Goal: Transaction & Acquisition: Purchase product/service

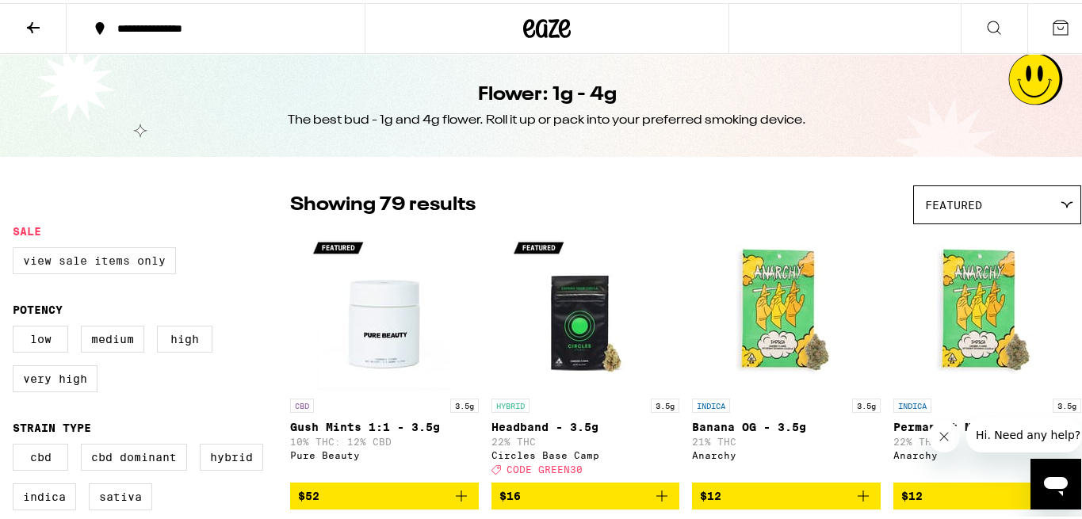
click at [109, 266] on label "View Sale Items Only" at bounding box center [94, 257] width 163 height 27
click at [17, 247] on input "View Sale Items Only" at bounding box center [16, 246] width 1 height 1
checkbox input "true"
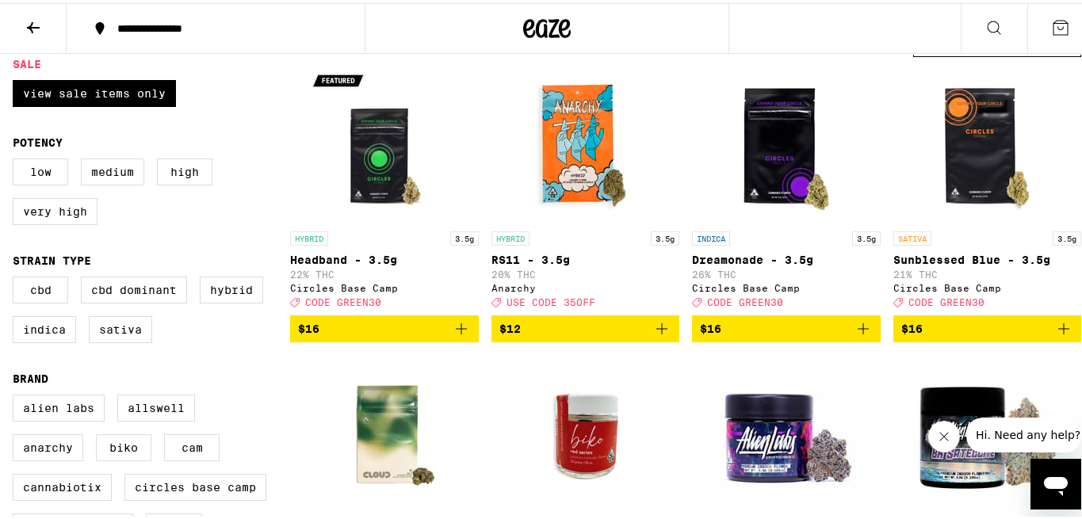
scroll to position [164, 0]
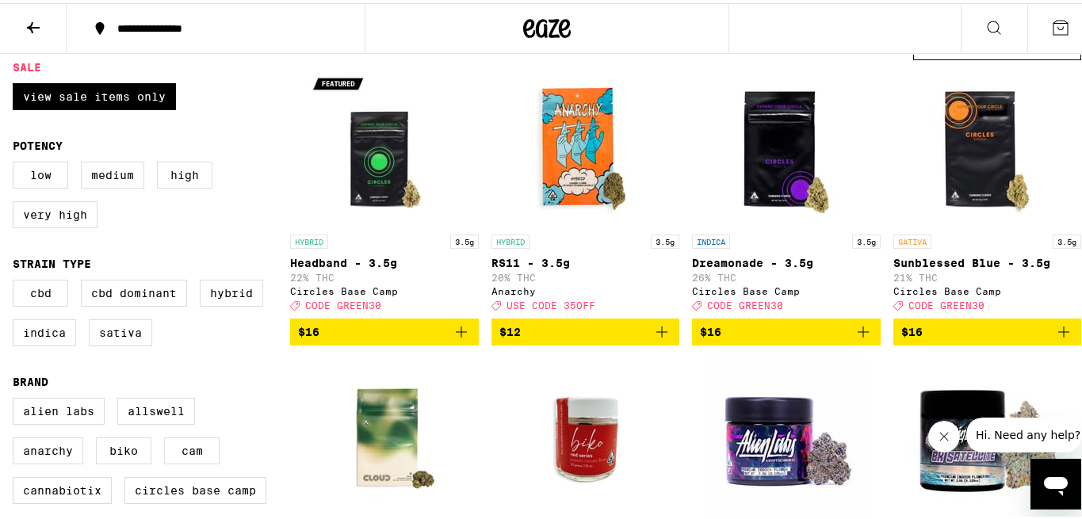
click at [952, 338] on span "$16" at bounding box center [987, 328] width 173 height 19
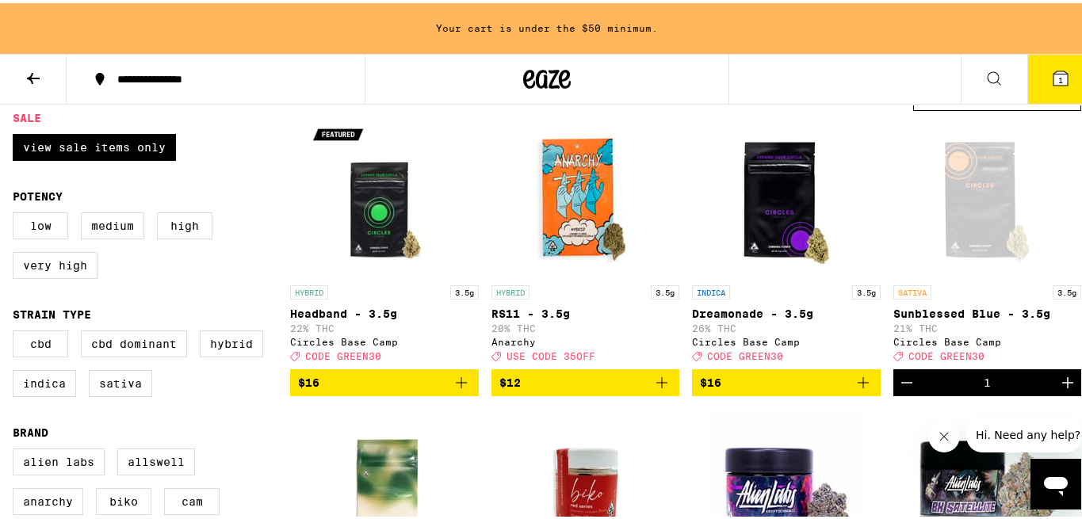
scroll to position [215, 0]
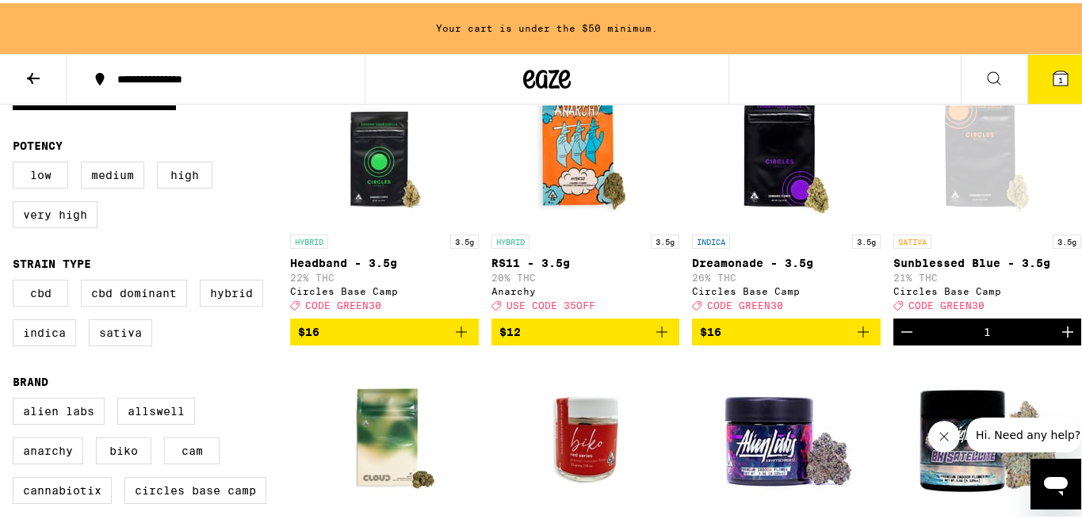
click at [787, 338] on span "$16" at bounding box center [786, 328] width 173 height 19
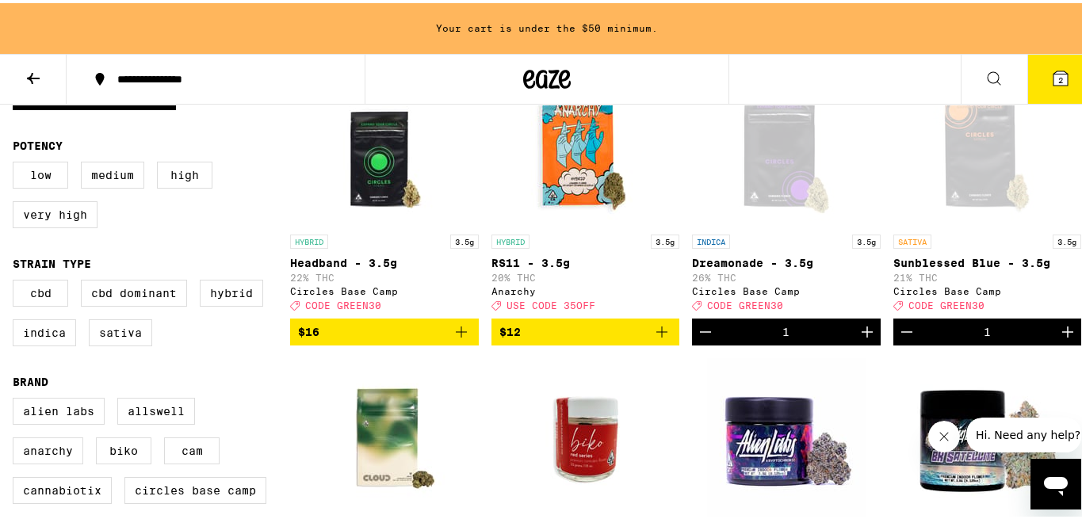
click at [30, 76] on icon at bounding box center [33, 75] width 13 height 11
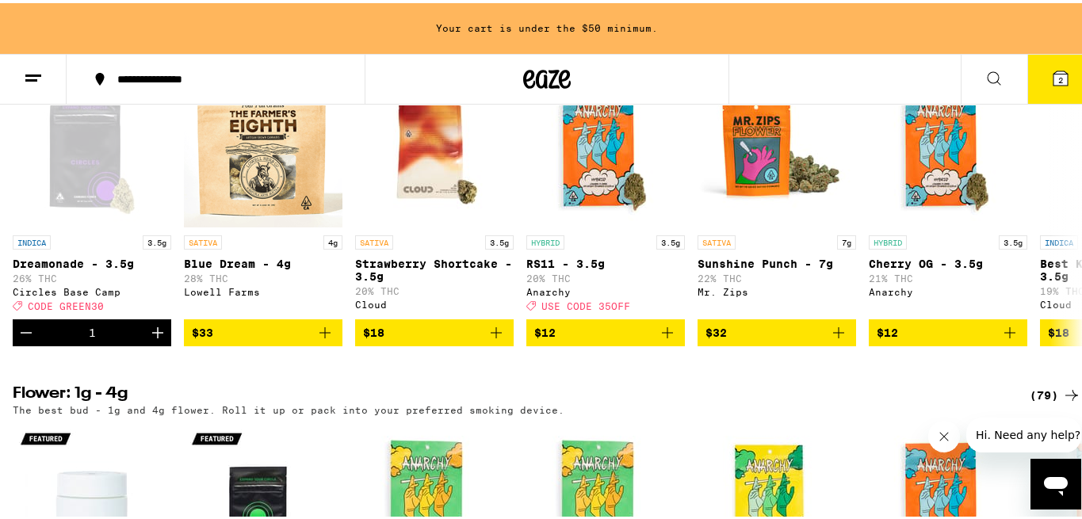
scroll to position [1342, 0]
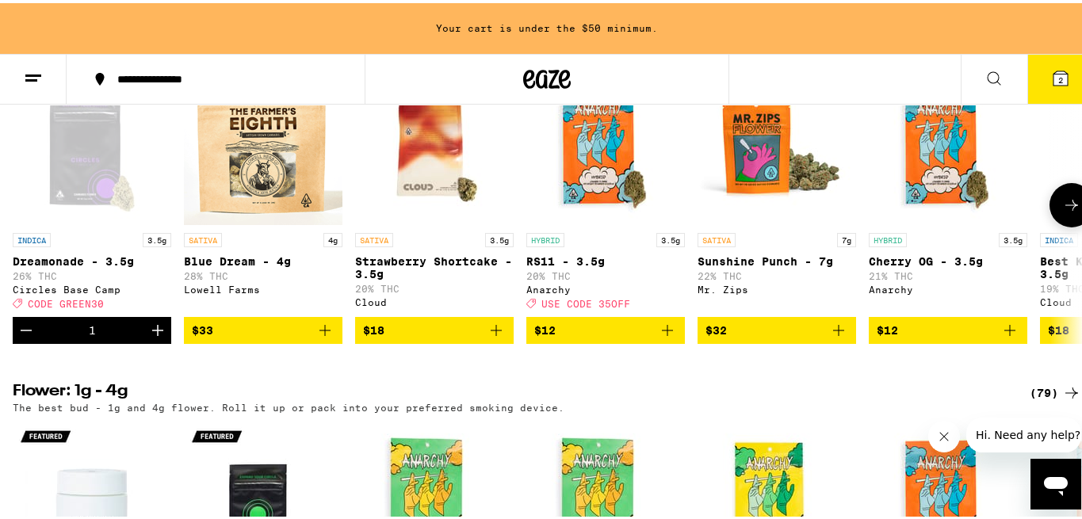
click at [1062, 212] on icon at bounding box center [1071, 202] width 19 height 19
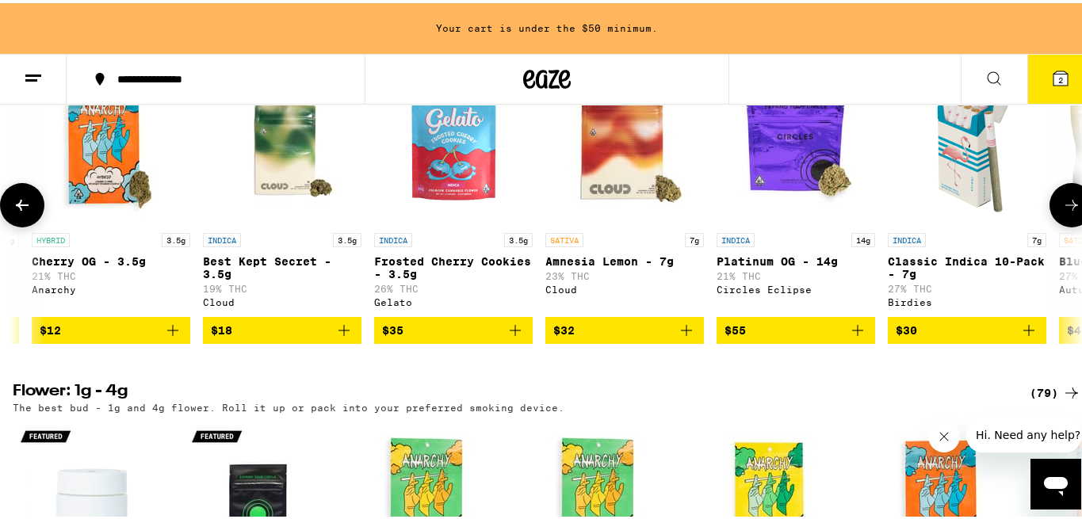
scroll to position [0, 884]
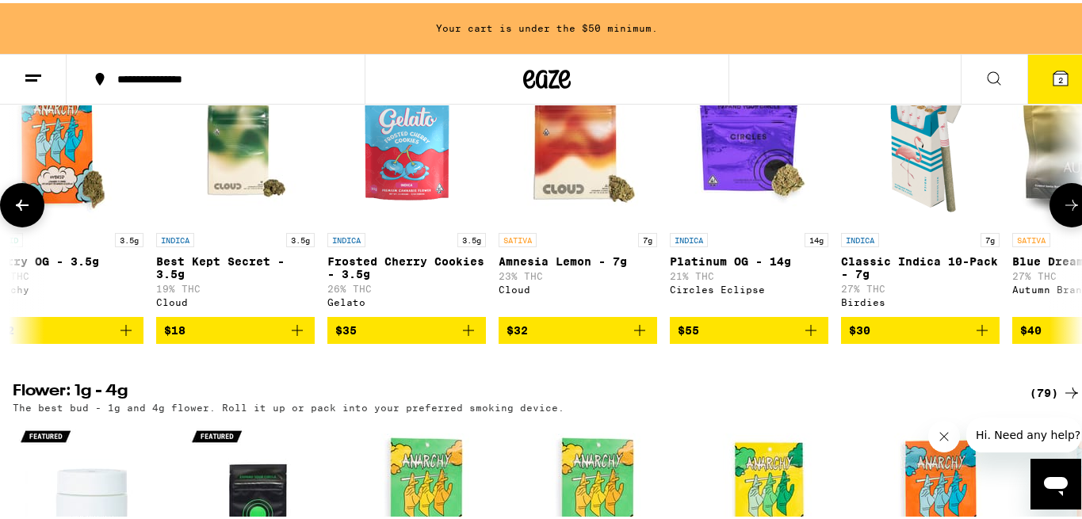
click at [1062, 212] on icon at bounding box center [1071, 202] width 19 height 19
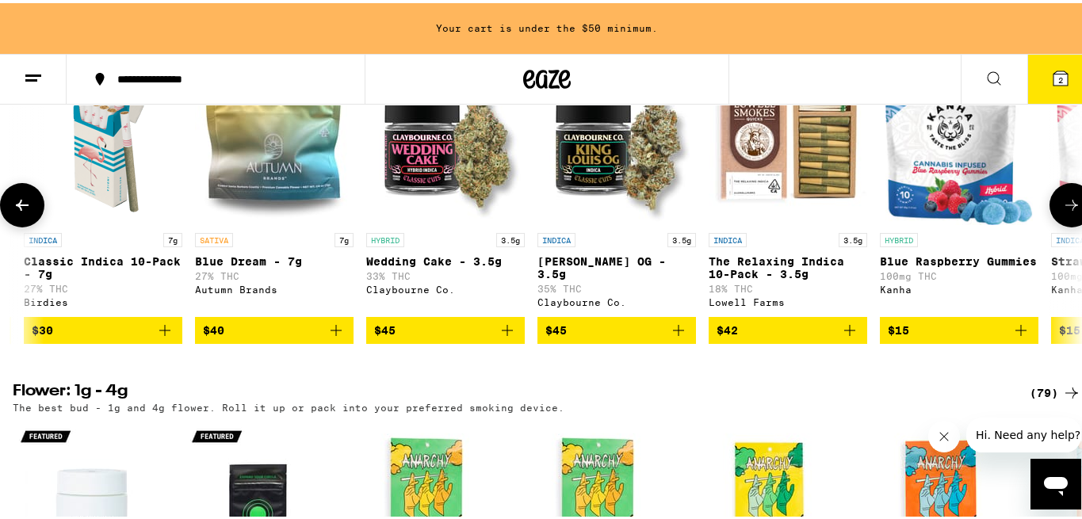
scroll to position [0, 1767]
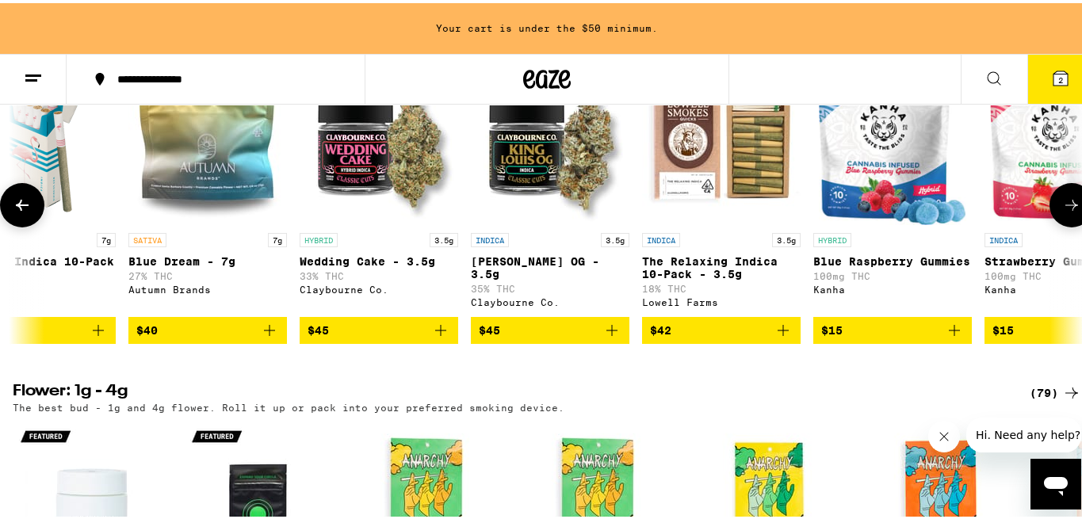
click at [15, 212] on icon at bounding box center [22, 202] width 19 height 19
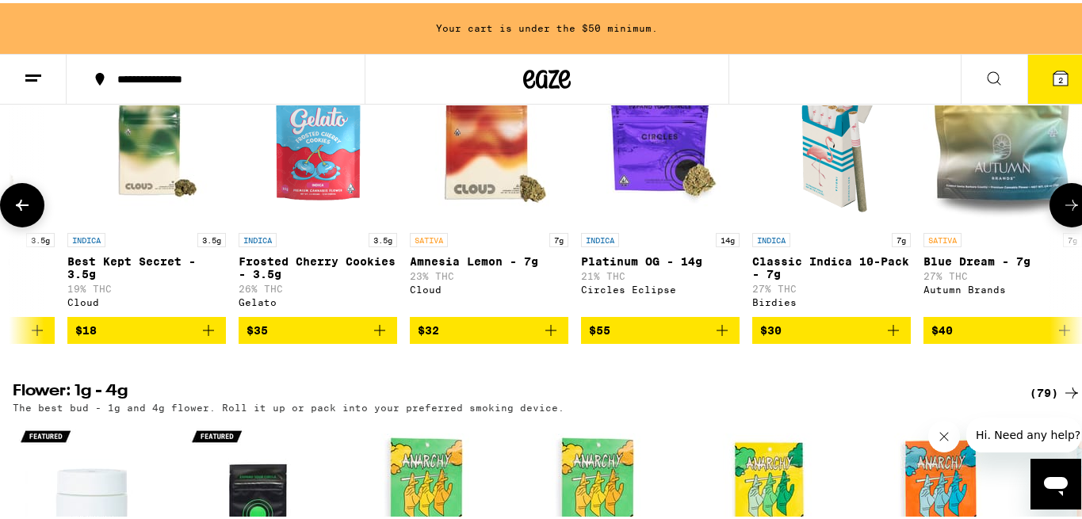
scroll to position [0, 884]
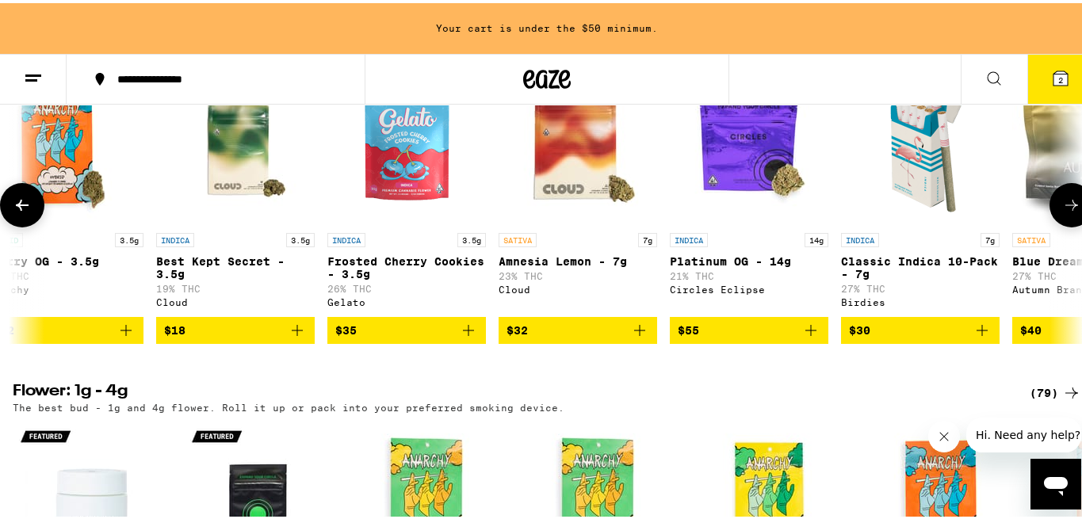
click at [229, 198] on img "Open page for Best Kept Secret - 3.5g from Cloud" at bounding box center [235, 142] width 159 height 159
click at [407, 337] on span "$35" at bounding box center [406, 327] width 143 height 19
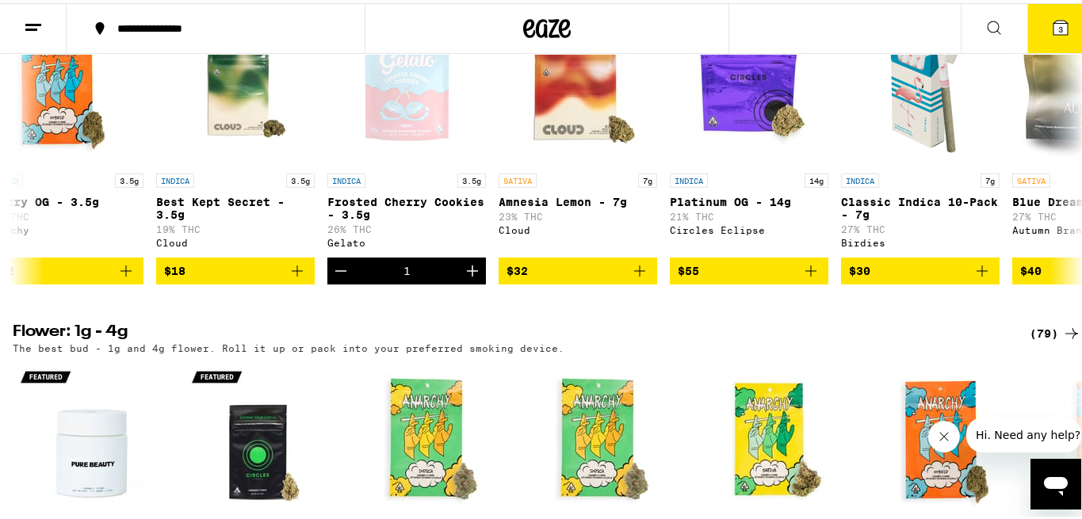
scroll to position [1365, 0]
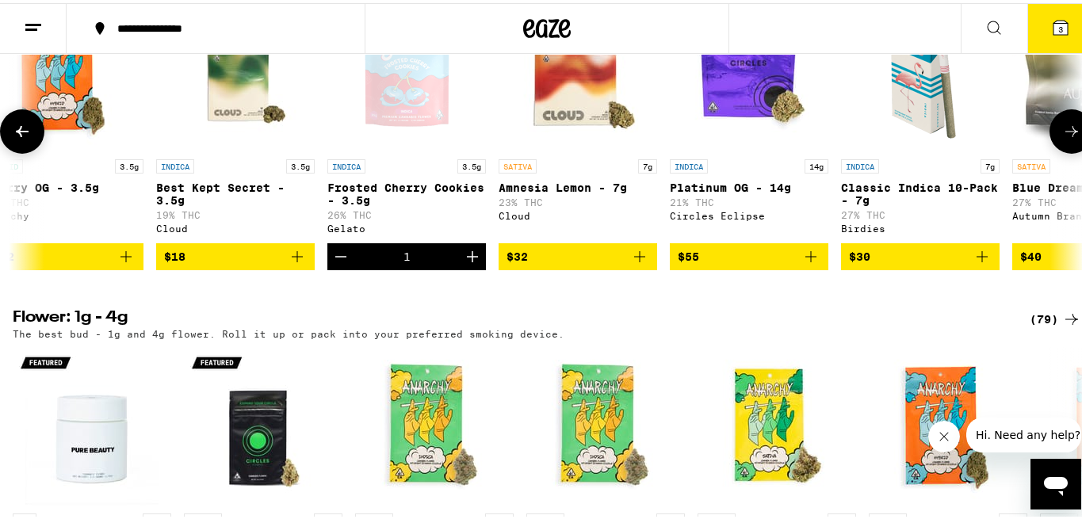
click at [340, 263] on icon "Decrement" at bounding box center [340, 253] width 19 height 19
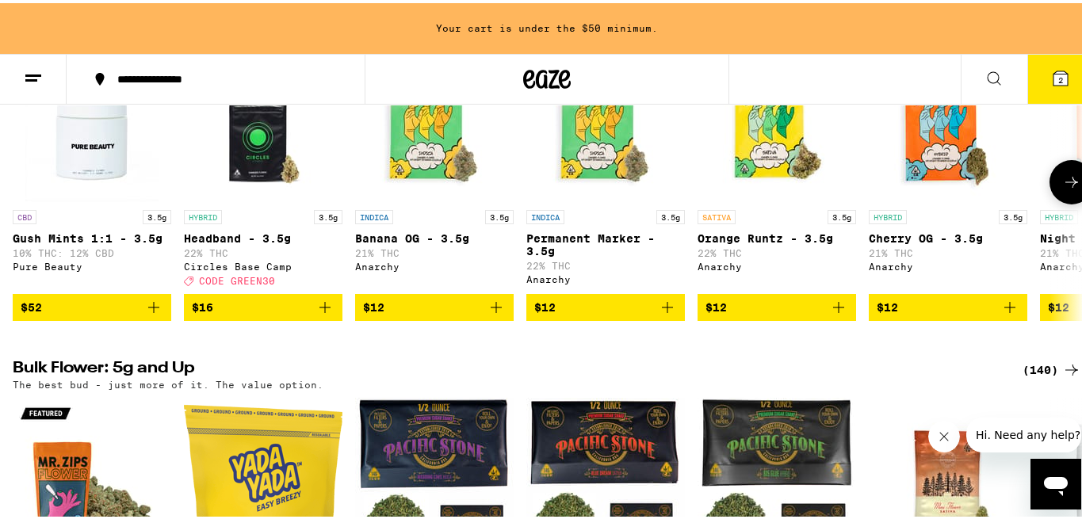
scroll to position [1732, 0]
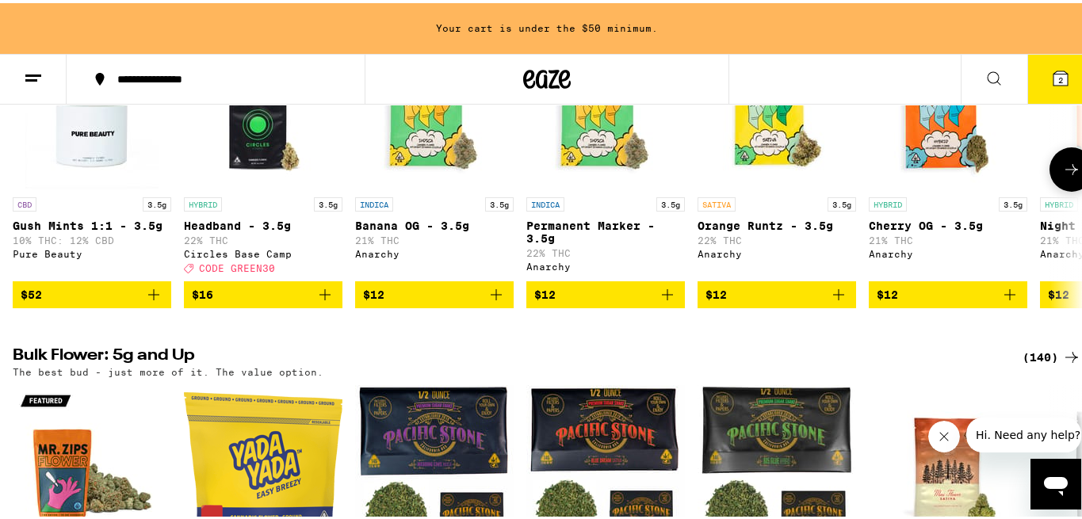
click at [927, 301] on span "$12" at bounding box center [948, 291] width 143 height 19
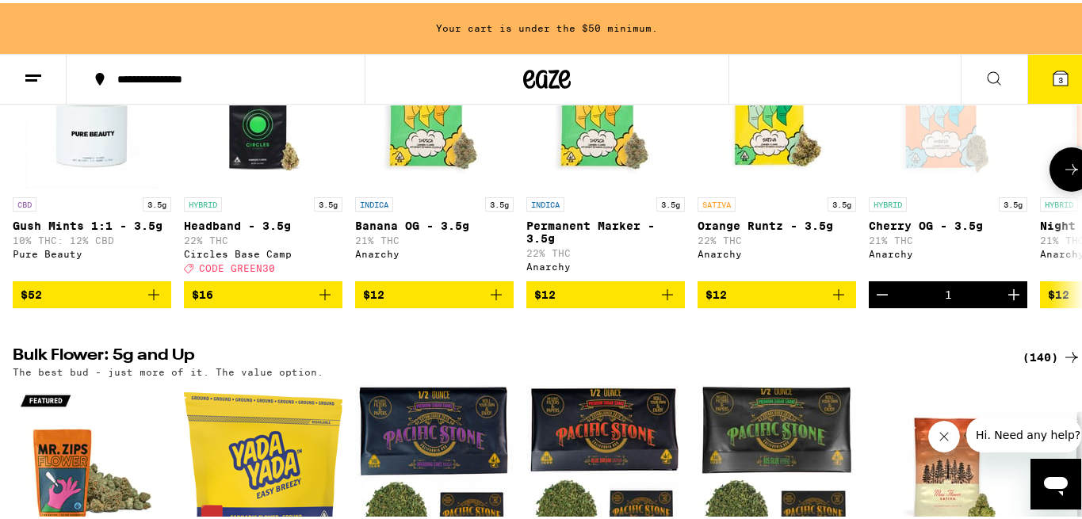
click at [1062, 176] on icon at bounding box center [1071, 166] width 19 height 19
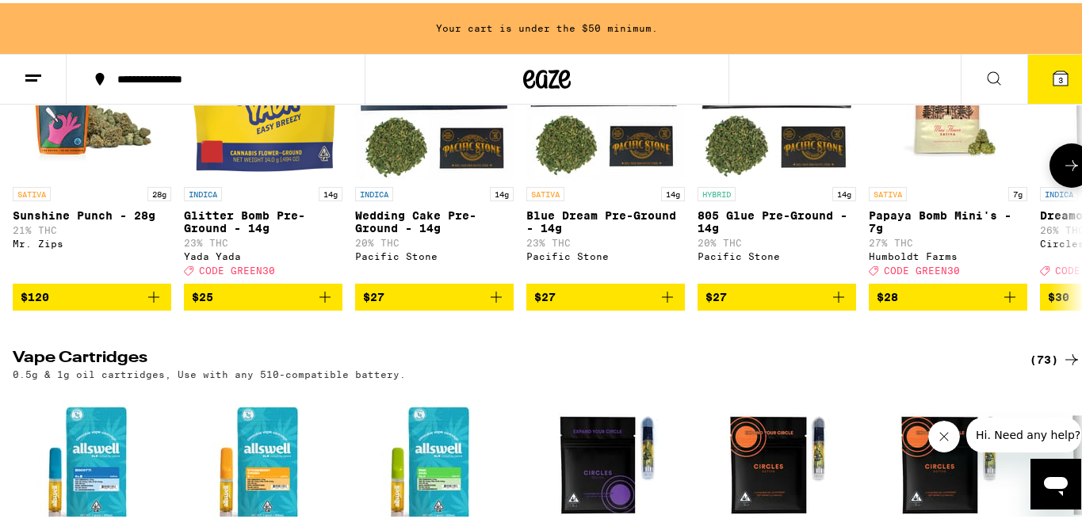
scroll to position [2100, 0]
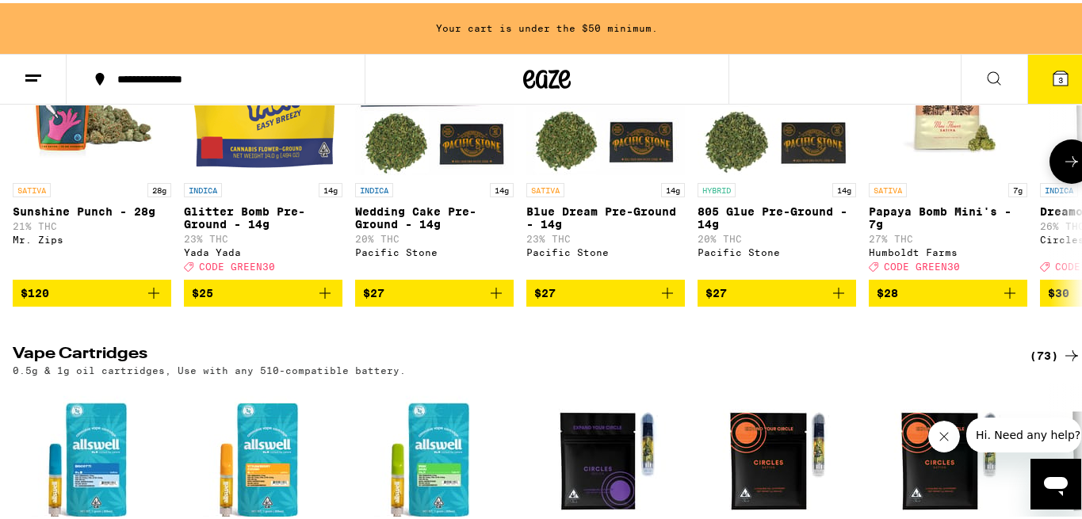
click at [1062, 168] on icon at bounding box center [1071, 158] width 19 height 19
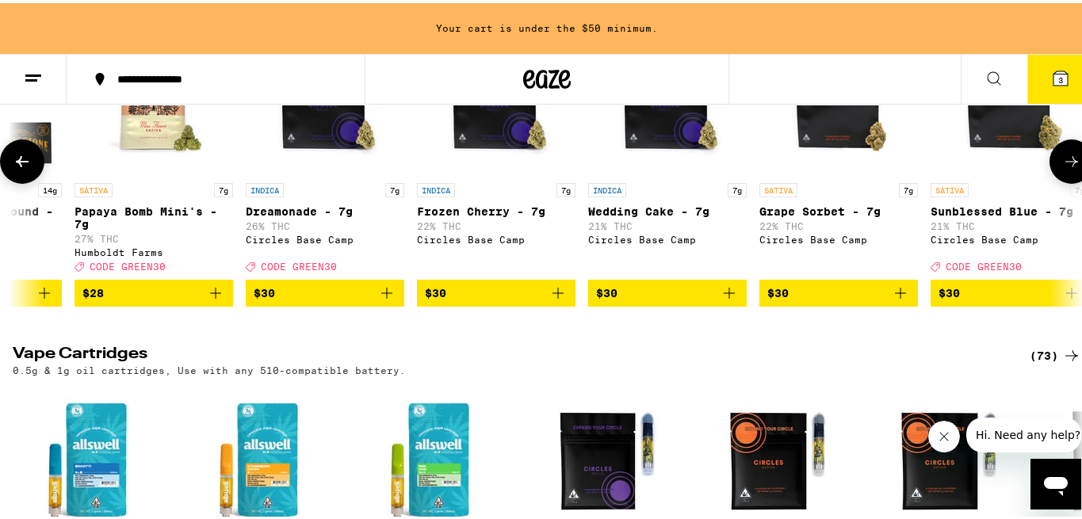
scroll to position [0, 884]
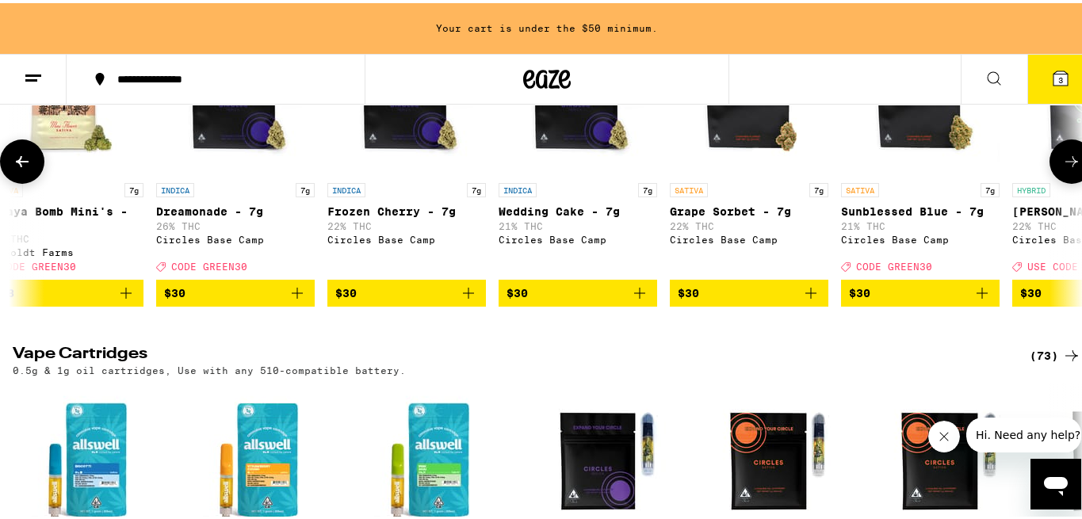
click at [384, 300] on span "$30" at bounding box center [406, 290] width 143 height 19
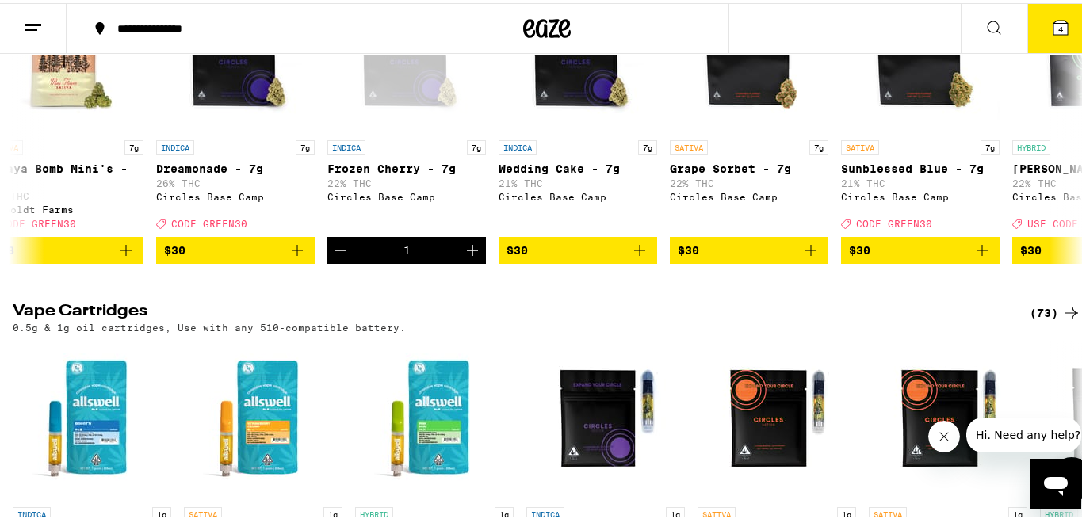
scroll to position [2091, 0]
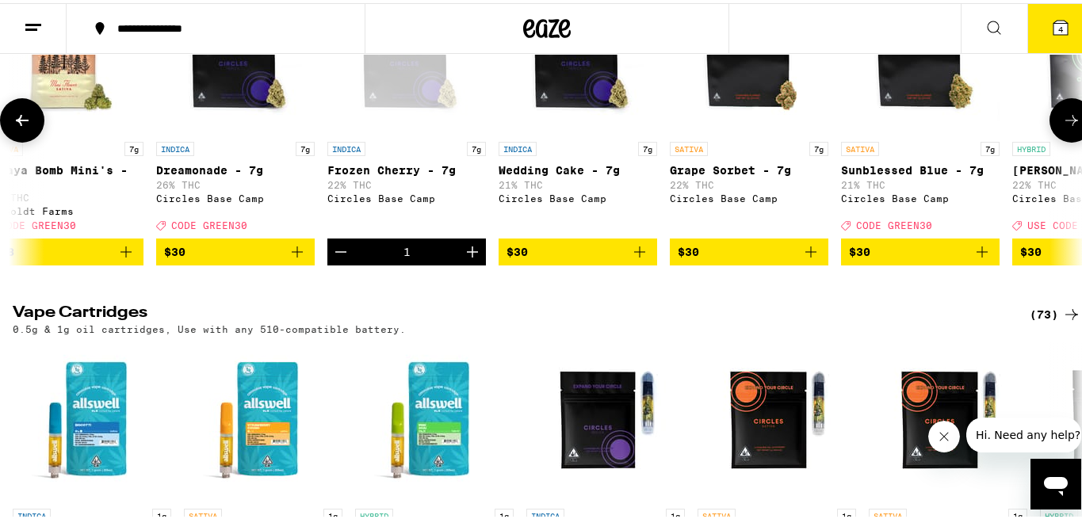
click at [733, 258] on span "$30" at bounding box center [749, 248] width 143 height 19
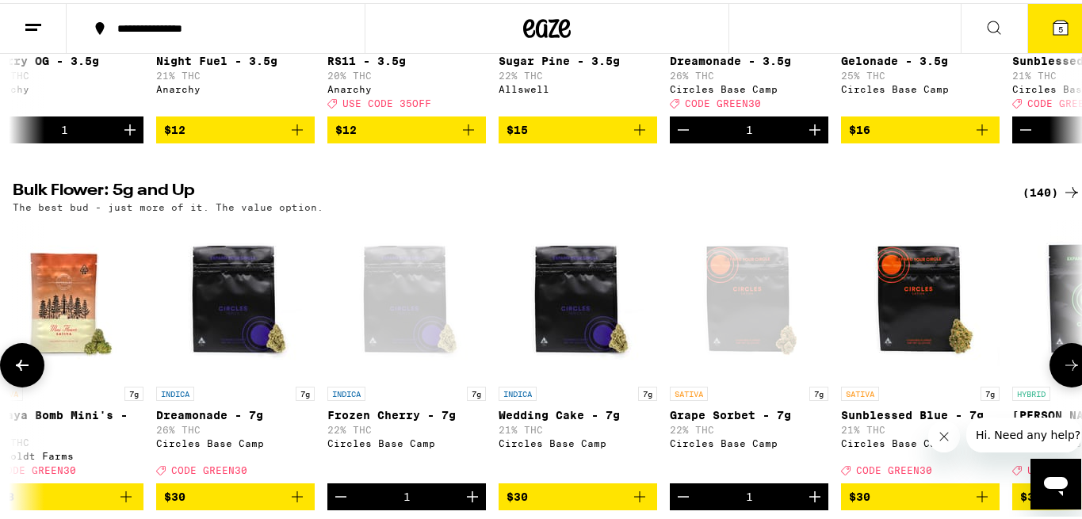
scroll to position [1817, 0]
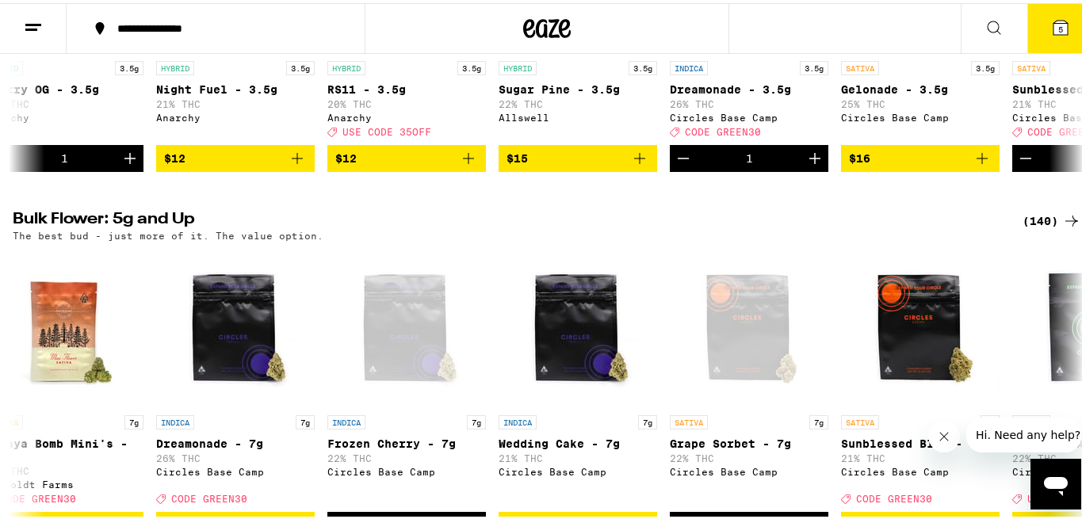
click at [1051, 23] on icon at bounding box center [1060, 24] width 19 height 19
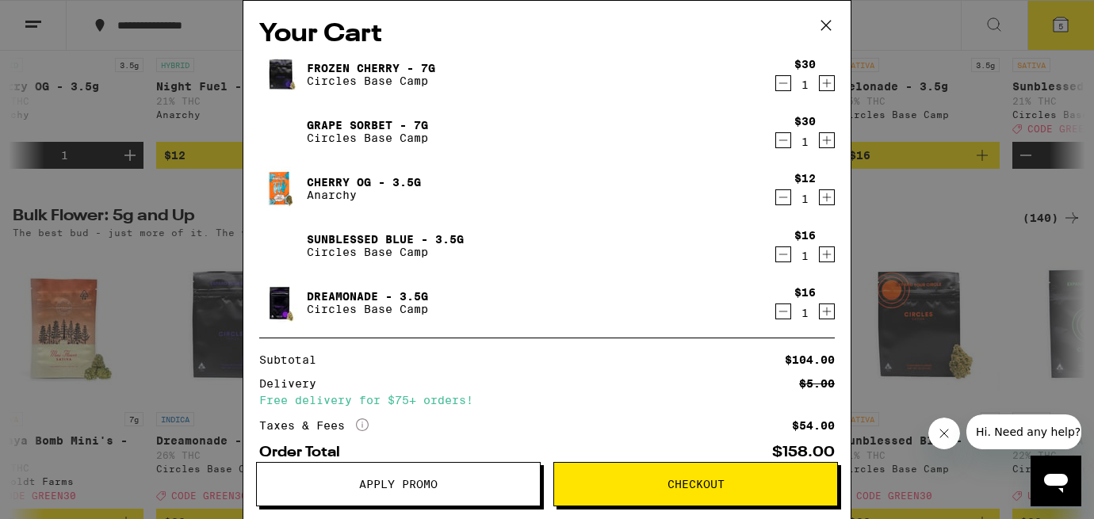
click at [820, 26] on icon at bounding box center [826, 25] width 24 height 24
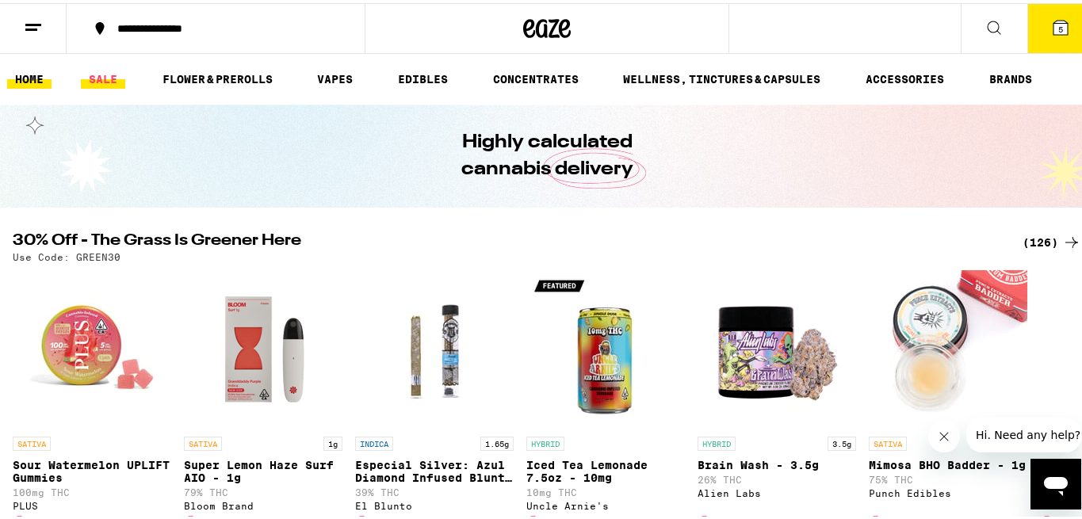
click at [103, 76] on link "SALE" at bounding box center [103, 76] width 44 height 19
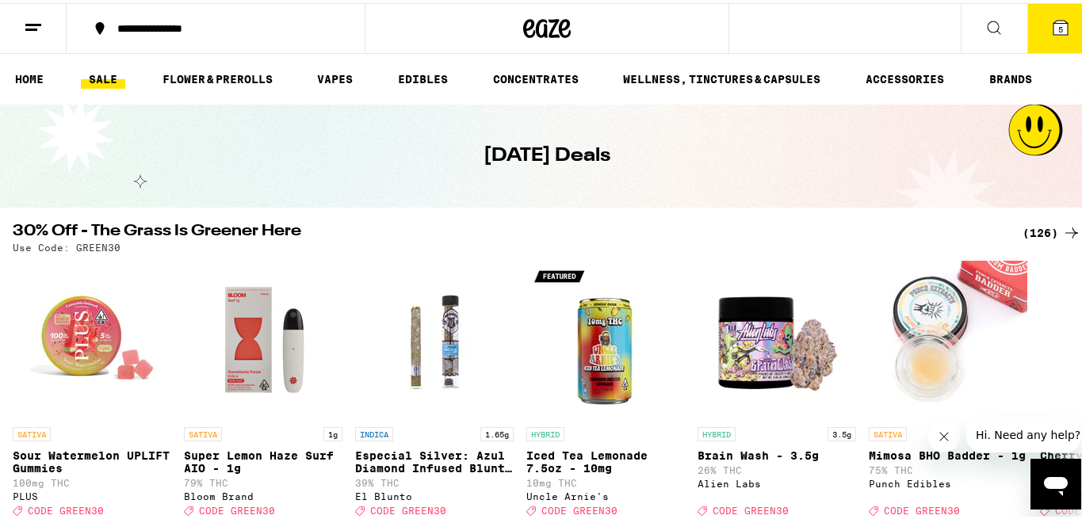
click at [99, 75] on link "SALE" at bounding box center [103, 76] width 44 height 19
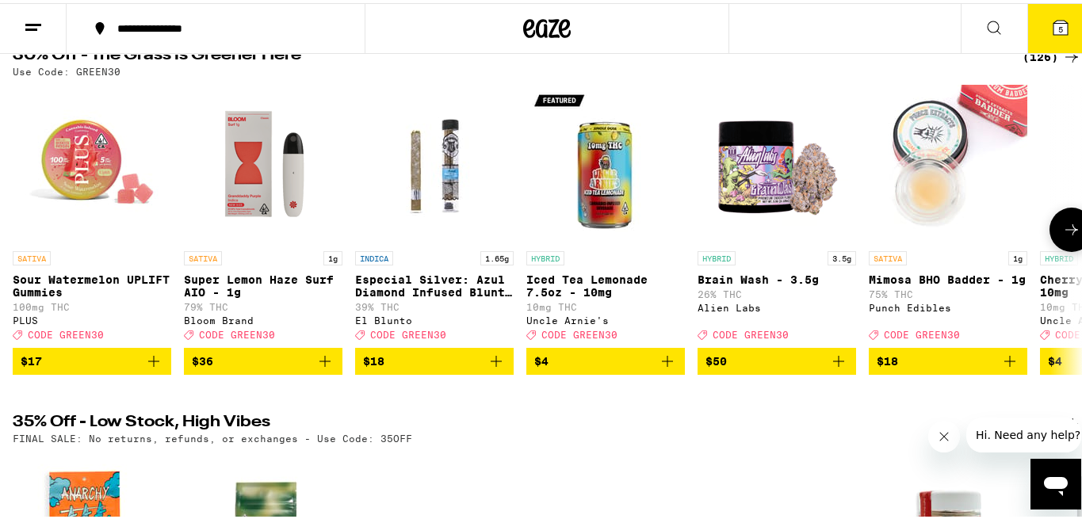
scroll to position [171, 0]
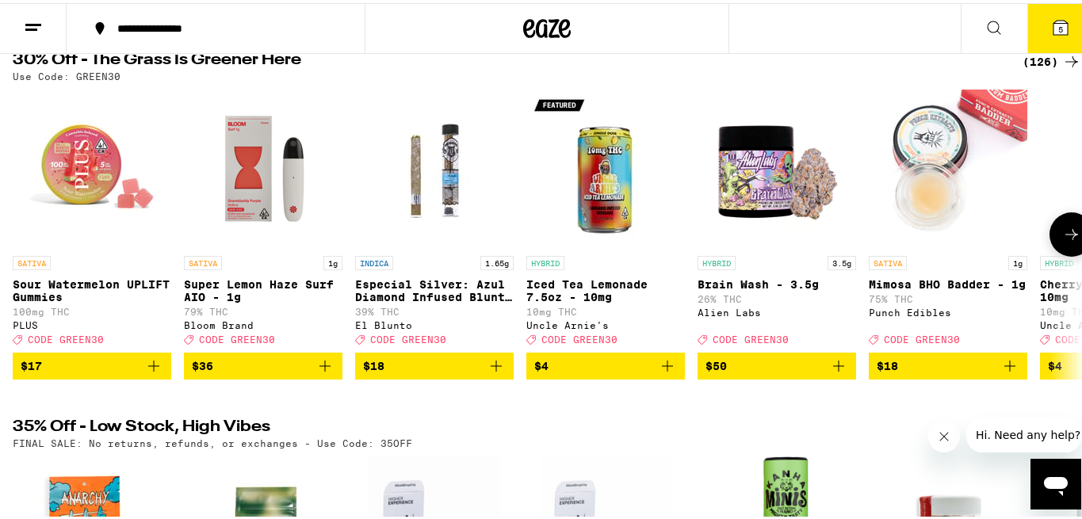
click at [1062, 241] on icon at bounding box center [1071, 231] width 19 height 19
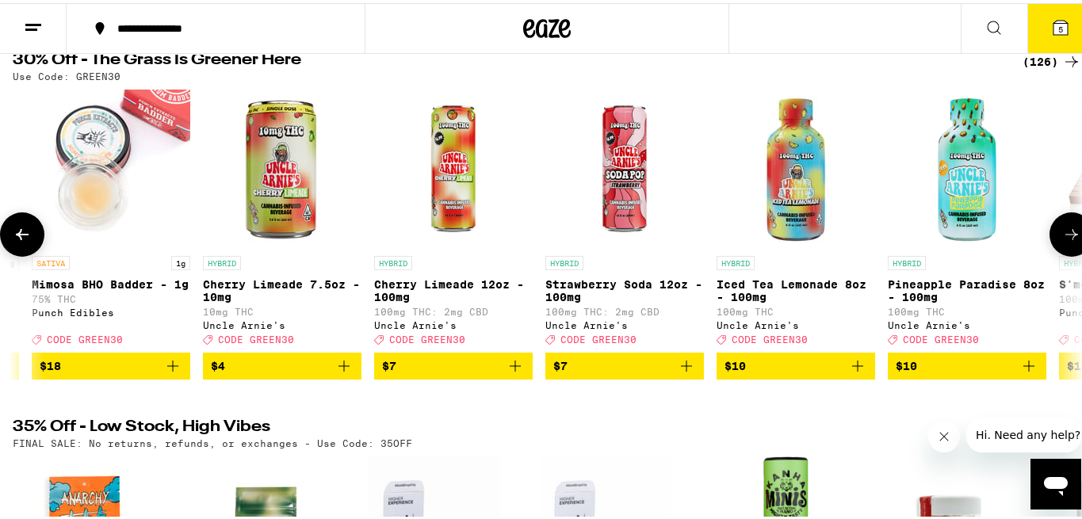
scroll to position [0, 884]
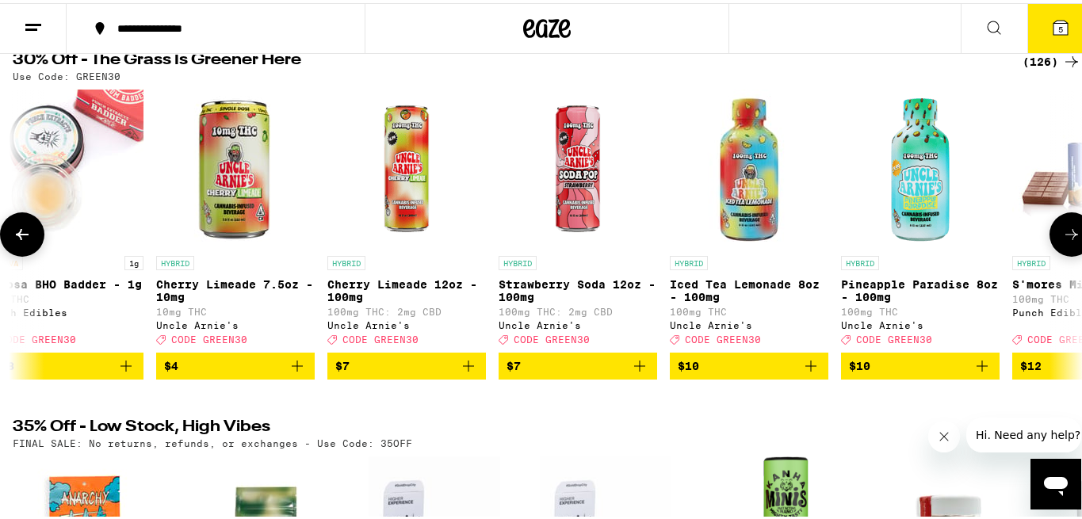
click at [1062, 241] on icon at bounding box center [1071, 231] width 19 height 19
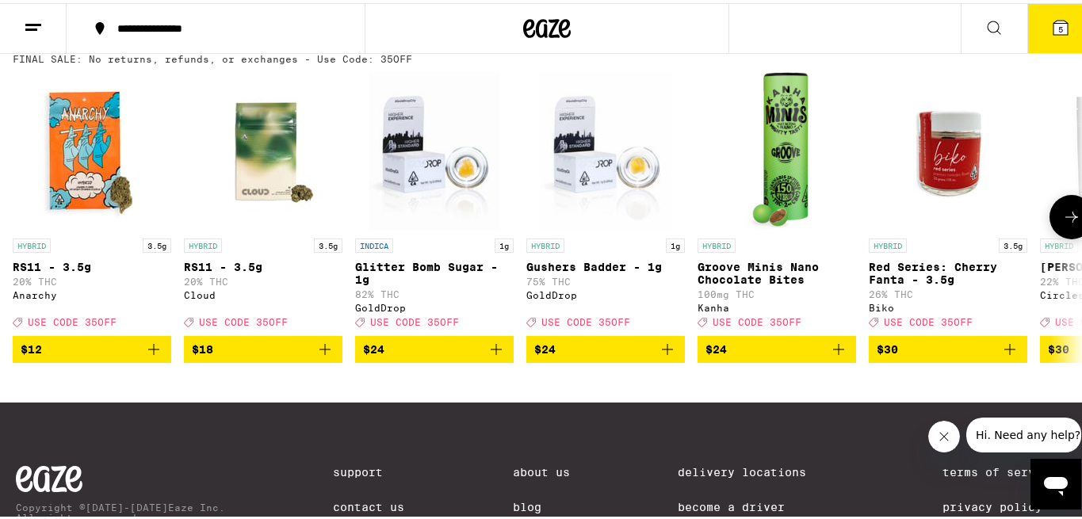
scroll to position [556, 0]
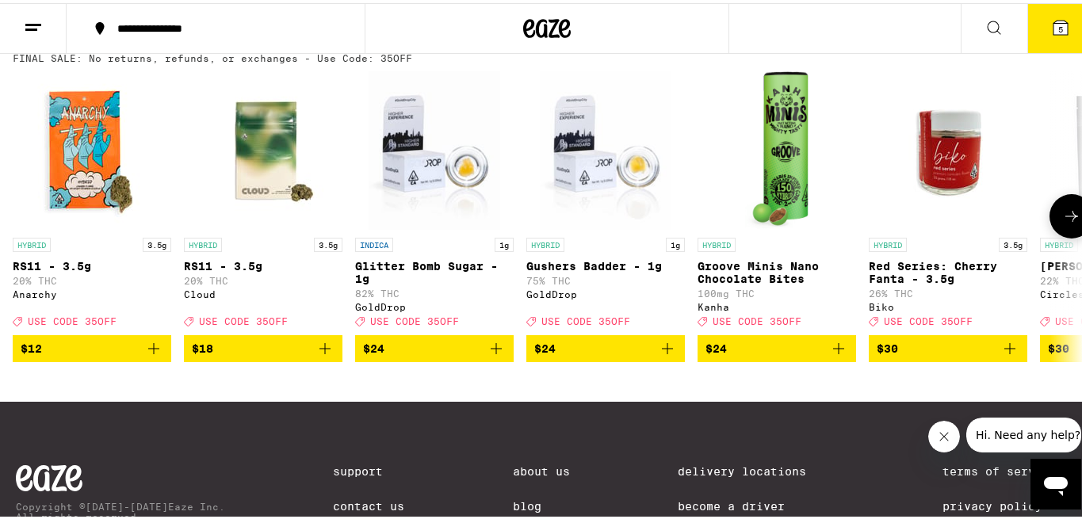
click at [1062, 223] on icon at bounding box center [1071, 213] width 19 height 19
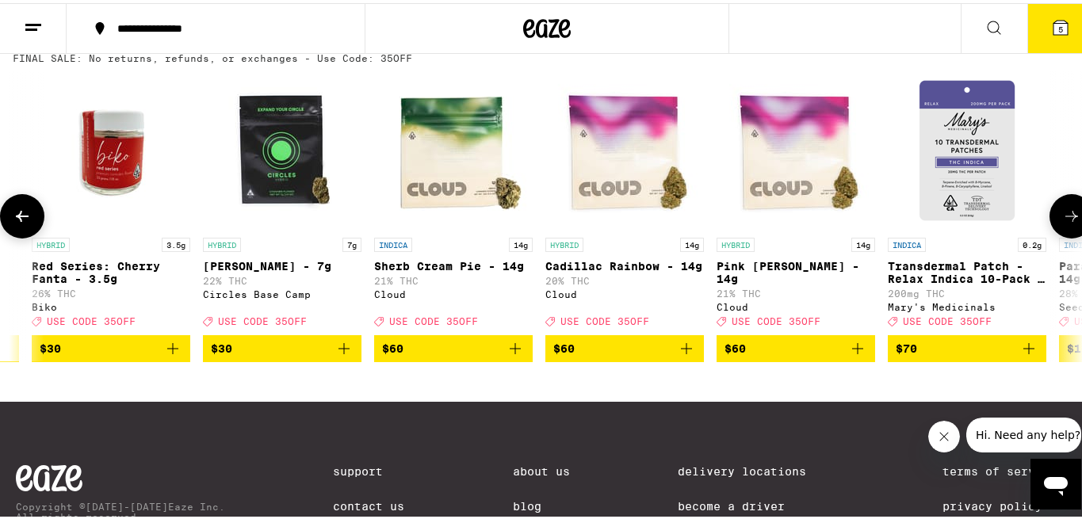
scroll to position [0, 884]
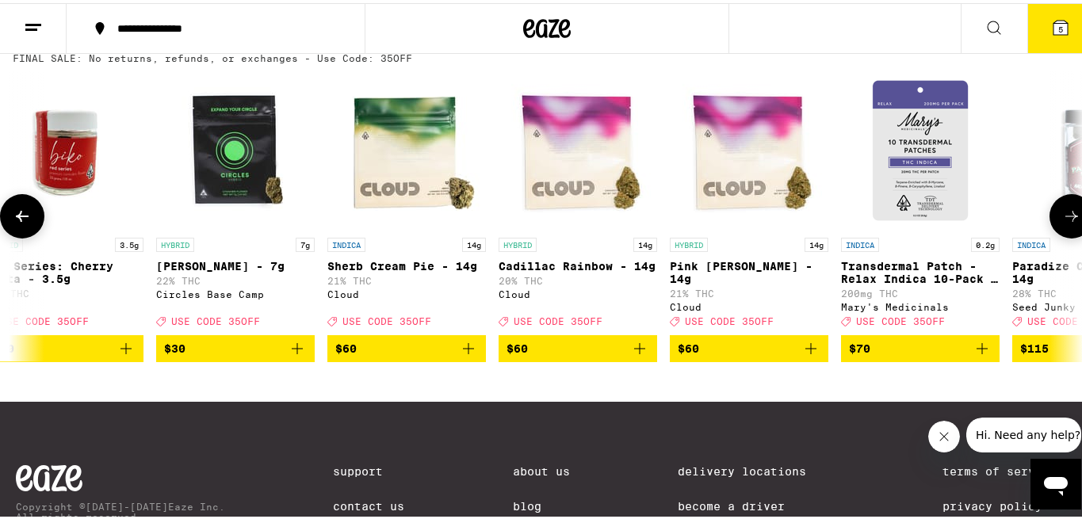
click at [1062, 223] on icon at bounding box center [1071, 213] width 19 height 19
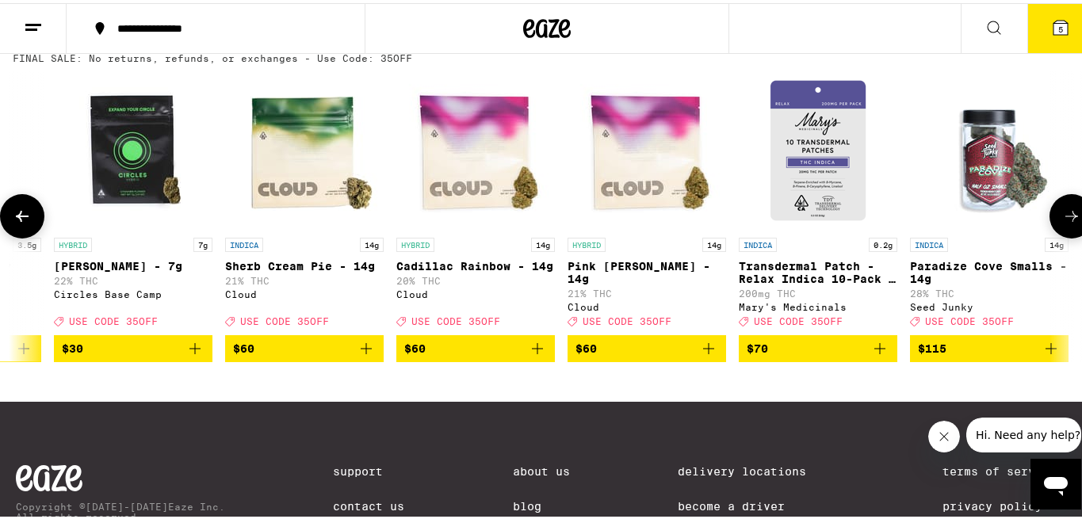
scroll to position [0, 998]
click at [27, 223] on icon at bounding box center [22, 213] width 19 height 19
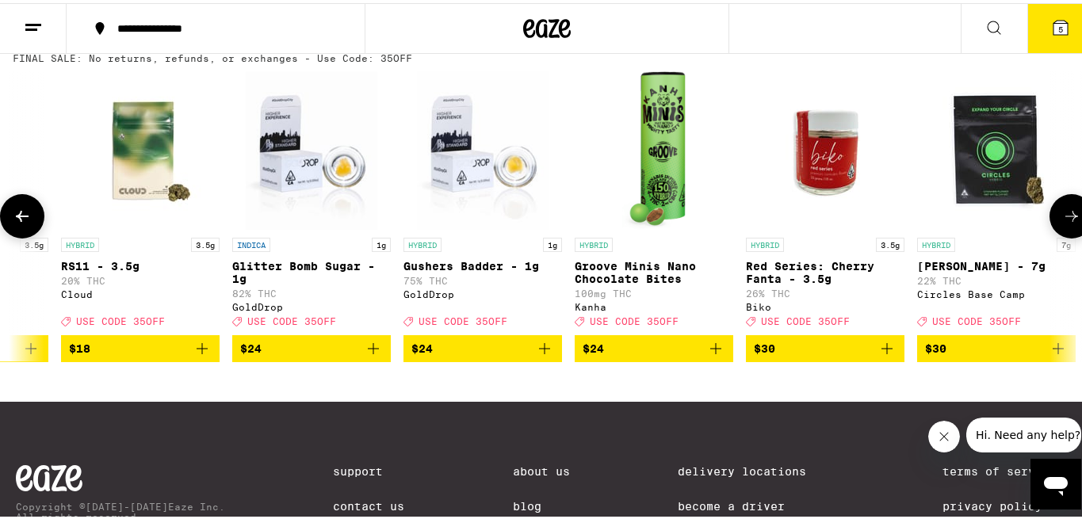
scroll to position [0, 114]
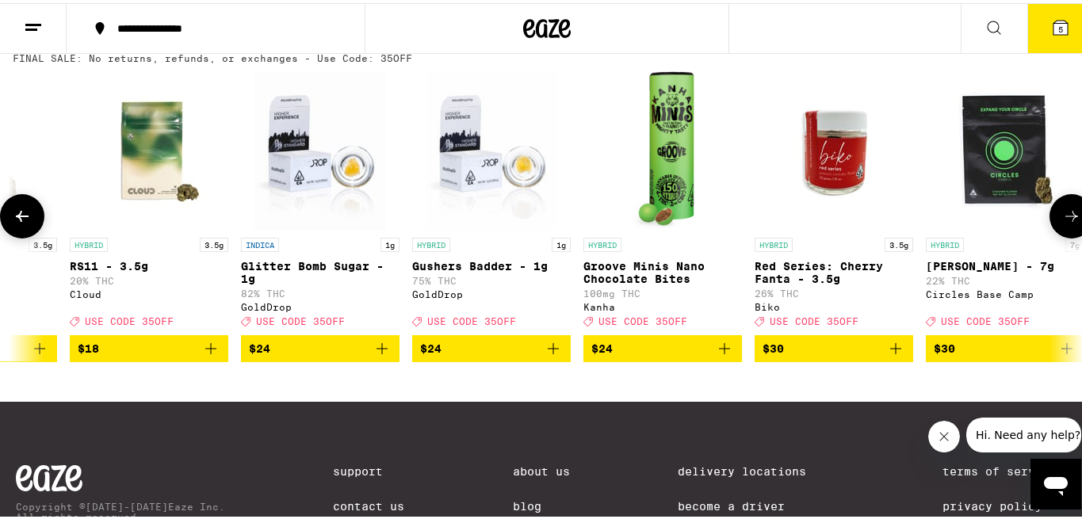
click at [27, 223] on icon at bounding box center [22, 213] width 19 height 19
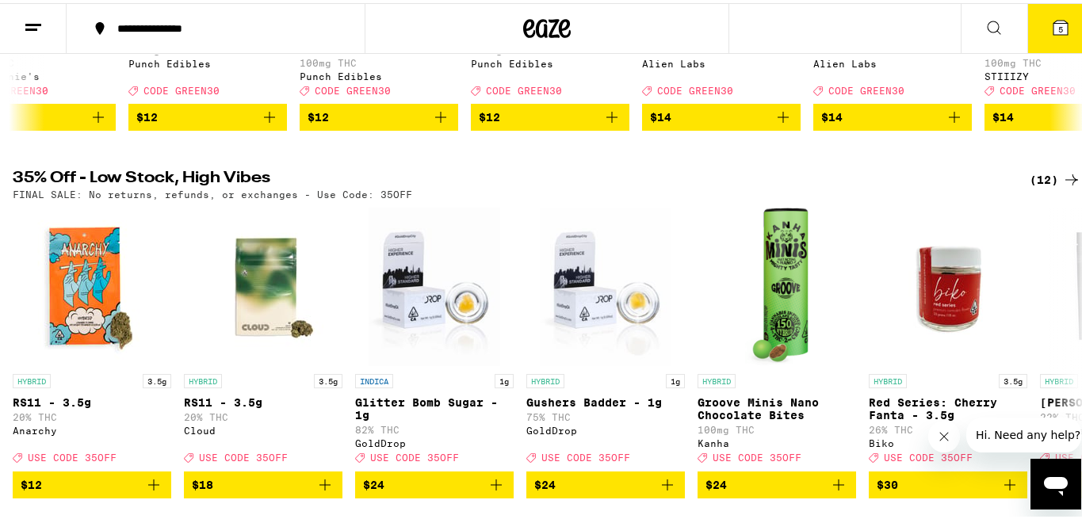
scroll to position [0, 0]
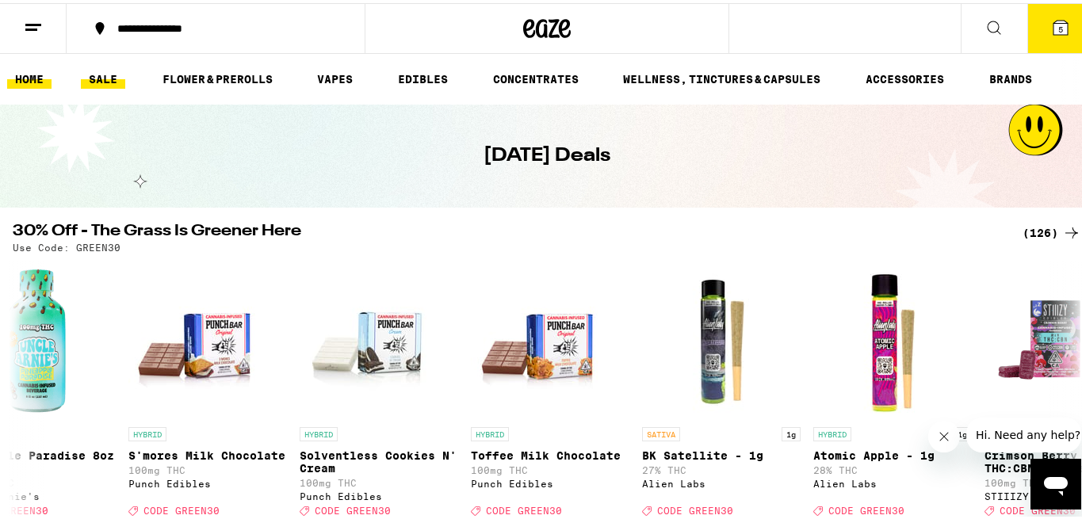
click at [21, 74] on link "HOME" at bounding box center [29, 76] width 44 height 19
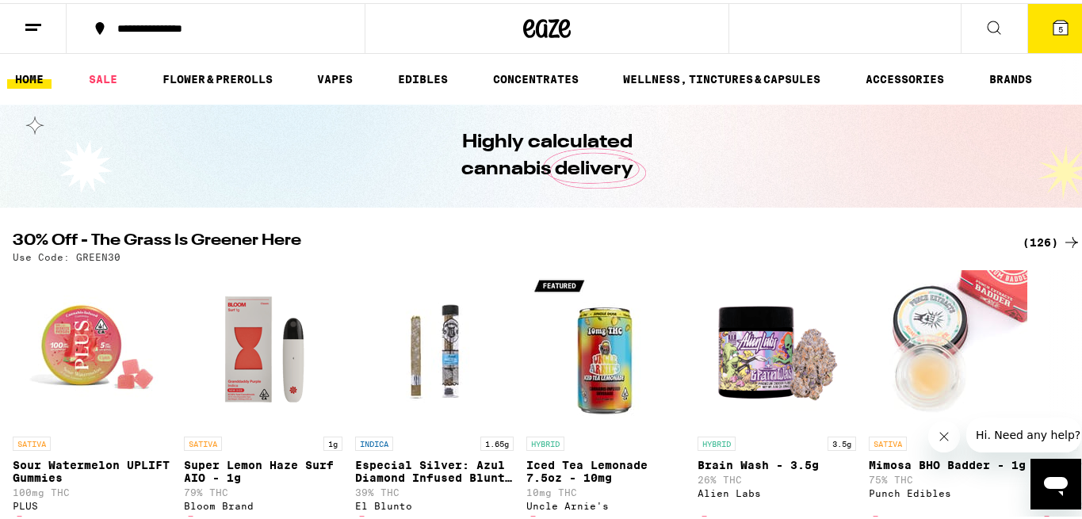
click at [29, 72] on link "HOME" at bounding box center [29, 76] width 44 height 19
click at [1072, 412] on button at bounding box center [1072, 412] width 0 height 0
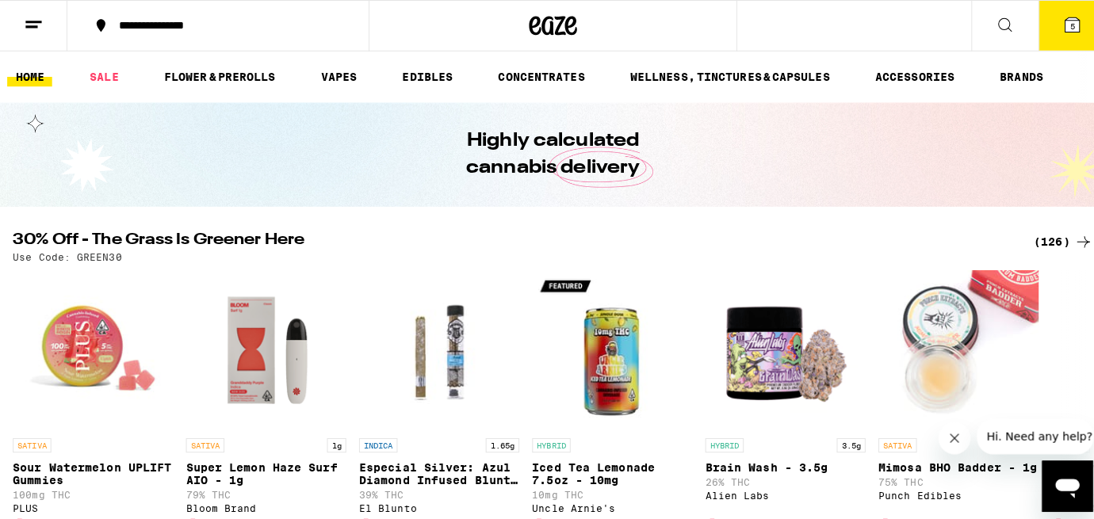
scroll to position [0, 884]
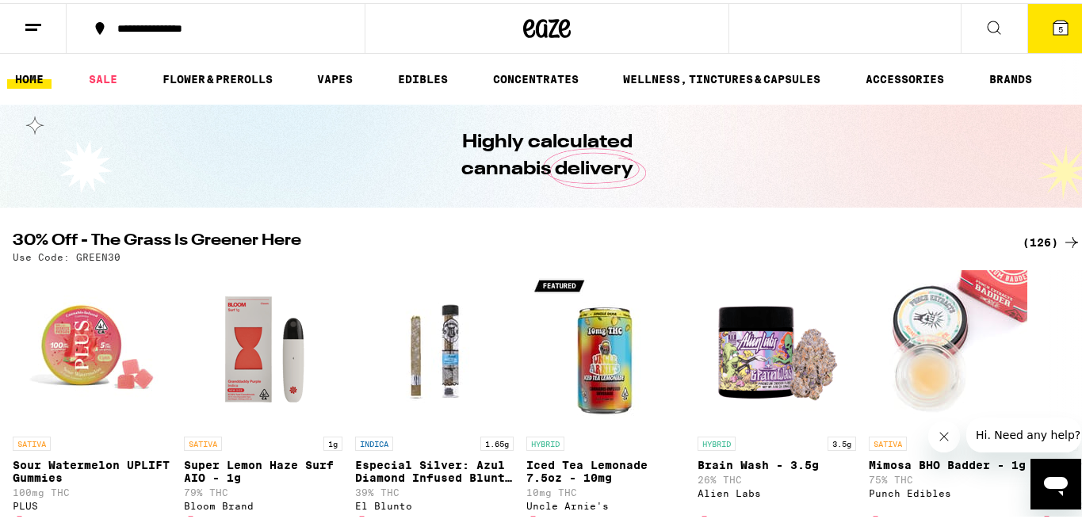
click at [1053, 27] on icon at bounding box center [1060, 24] width 14 height 14
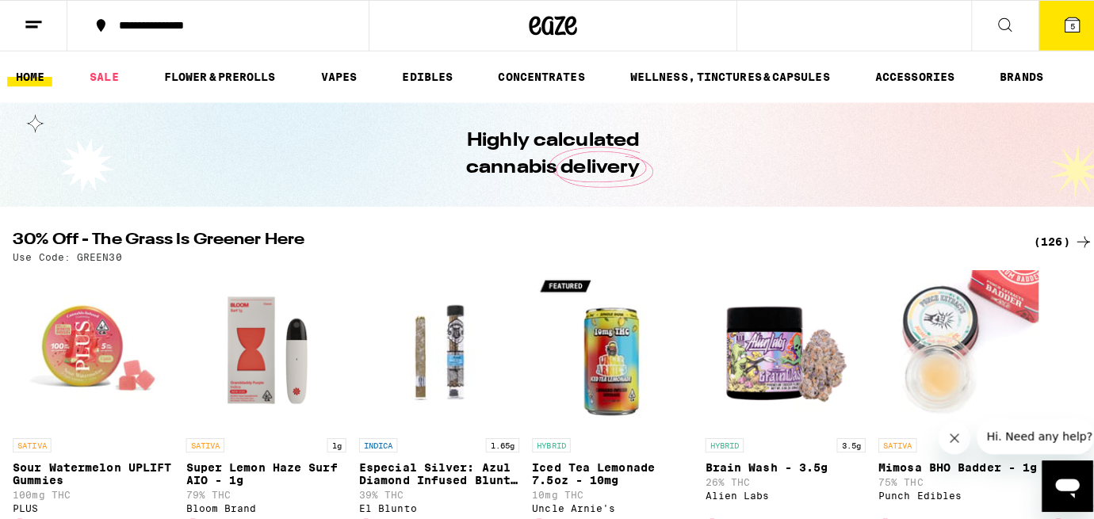
click icon
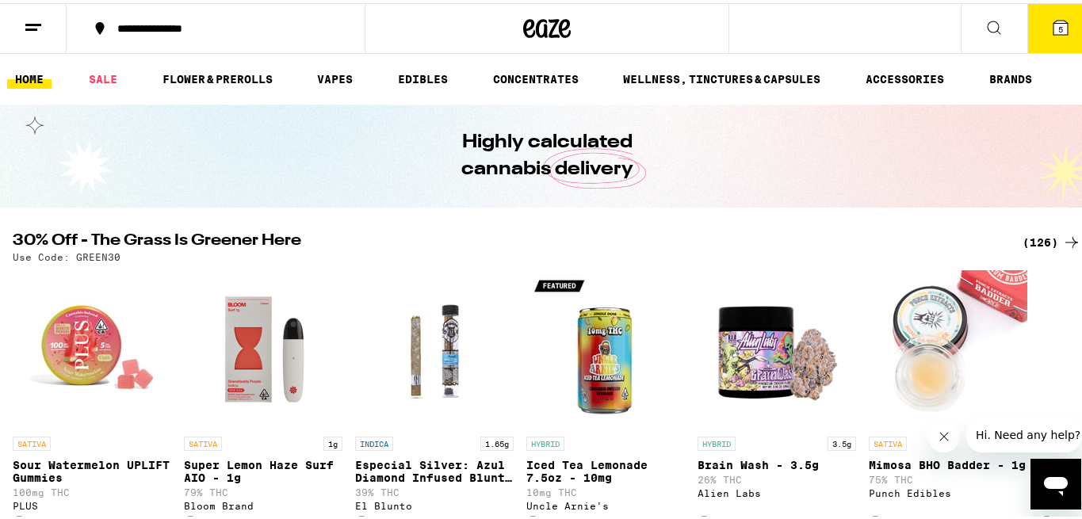
click at [1053, 31] on icon at bounding box center [1060, 24] width 14 height 14
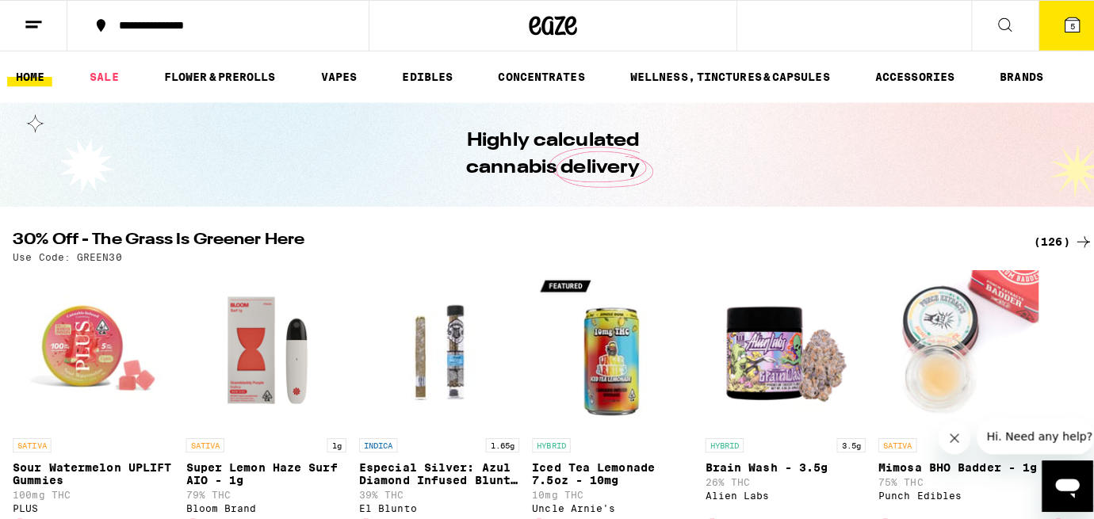
click icon
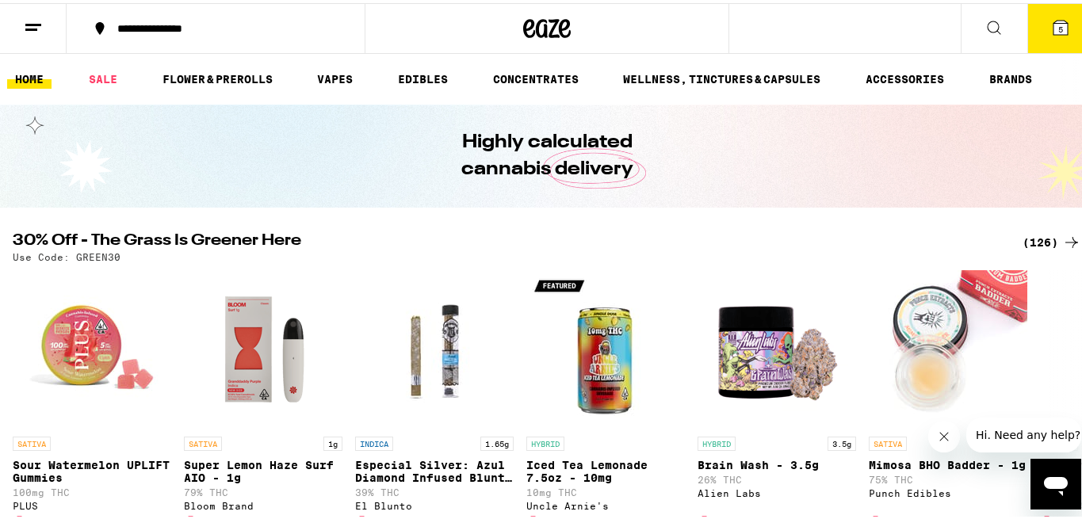
click at [984, 27] on icon at bounding box center [993, 24] width 19 height 19
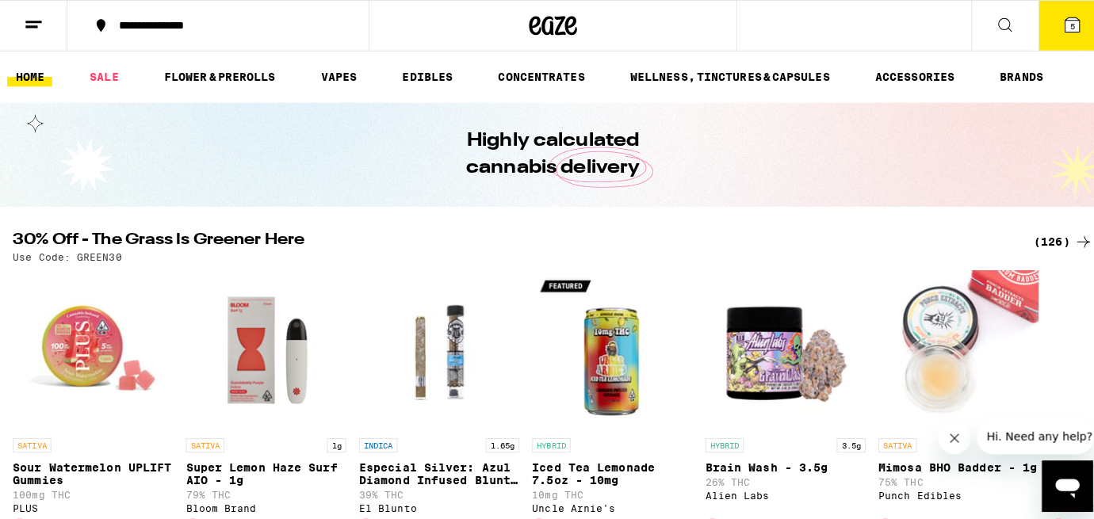
type input "r"
type input "dreamonade"
click button "Clear"
click icon
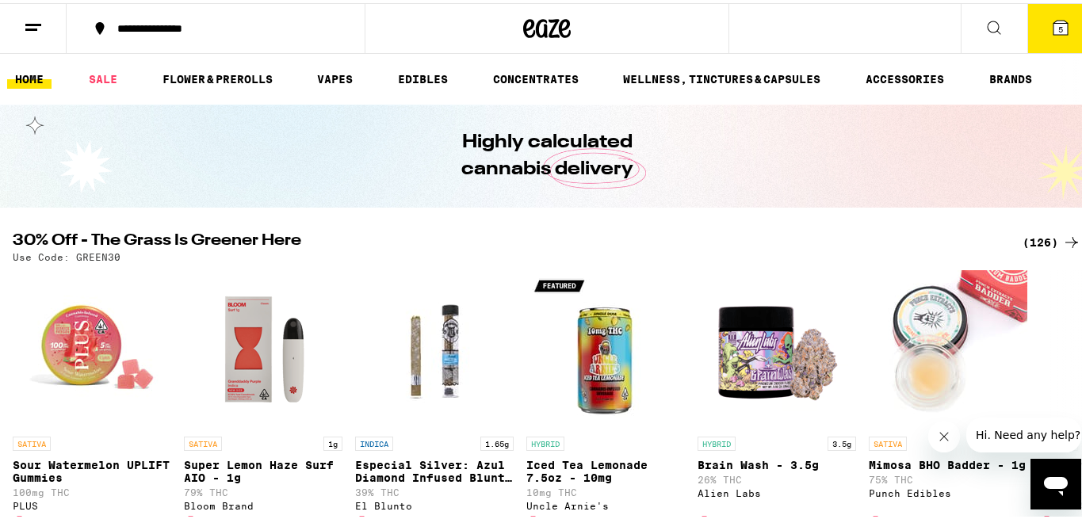
click at [1051, 26] on icon at bounding box center [1060, 24] width 19 height 19
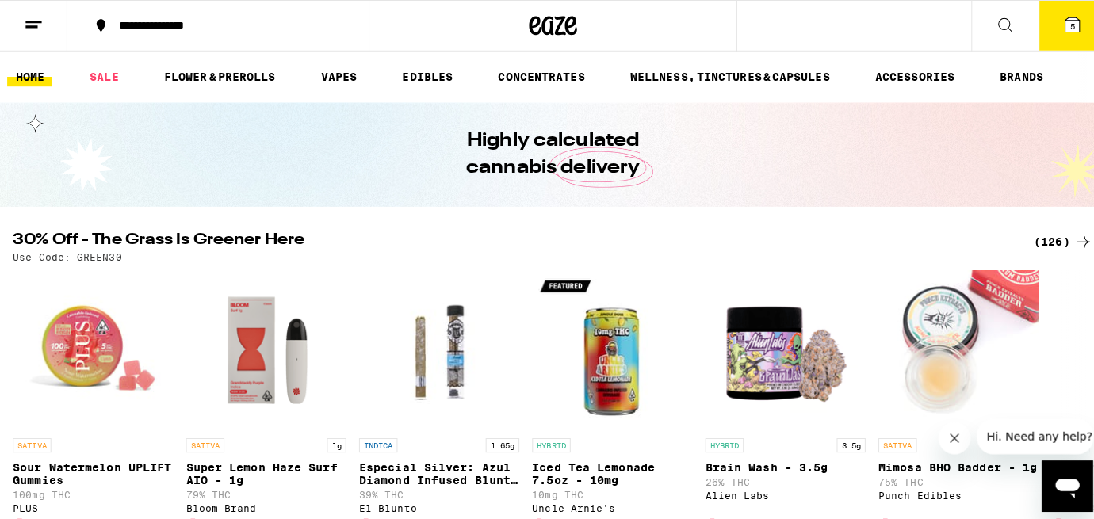
click span "Apply Promo"
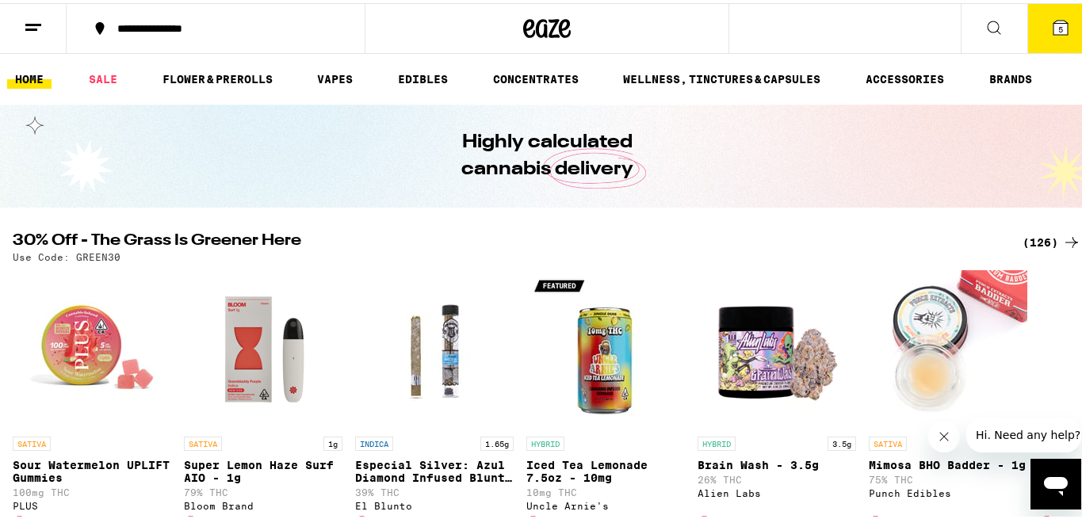
click input "Promo Code"
type input "green30"
click button "Apply"
click span "Keep Shopping"
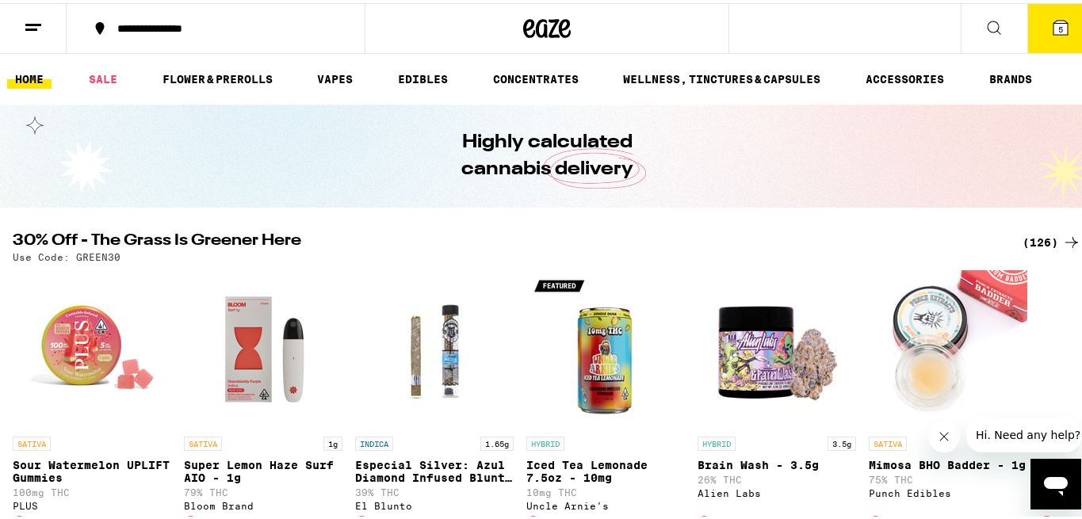
click at [1058, 24] on span "5" at bounding box center [1060, 26] width 5 height 10
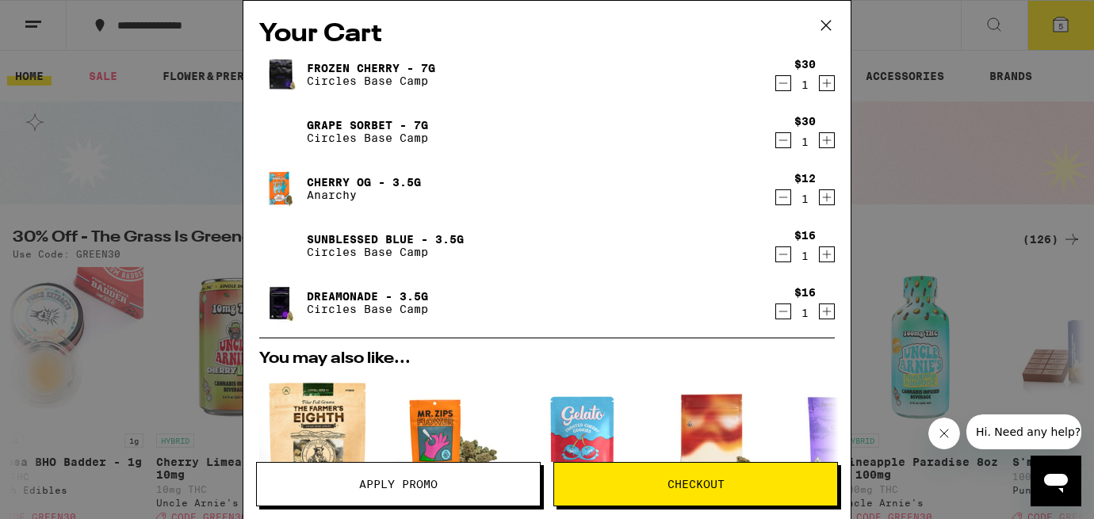
click at [331, 187] on link "Cherry OG - 3.5g" at bounding box center [364, 182] width 114 height 13
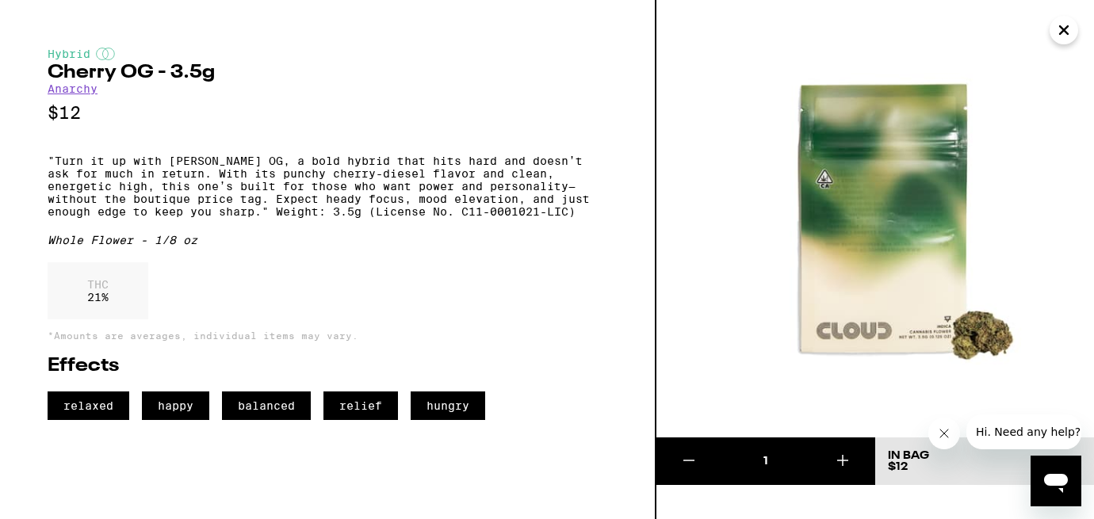
click at [1065, 25] on icon "Close" at bounding box center [1063, 30] width 19 height 24
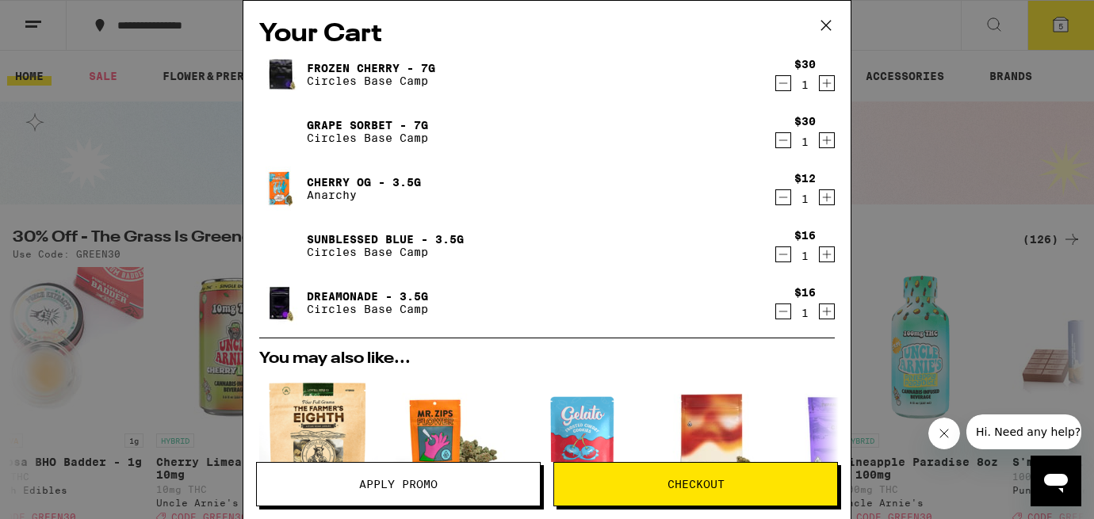
click at [776, 201] on icon "Decrement" at bounding box center [783, 197] width 14 height 19
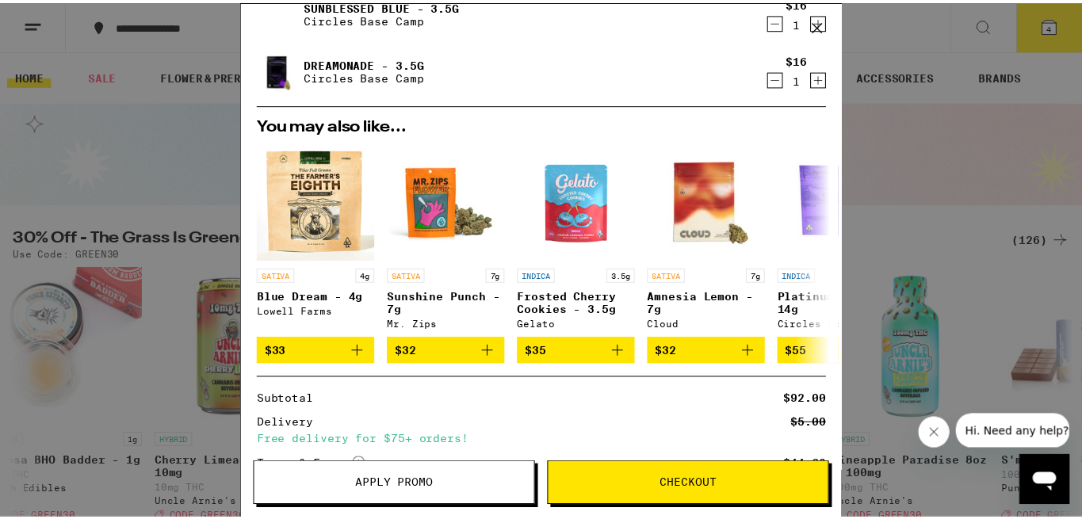
scroll to position [336, 0]
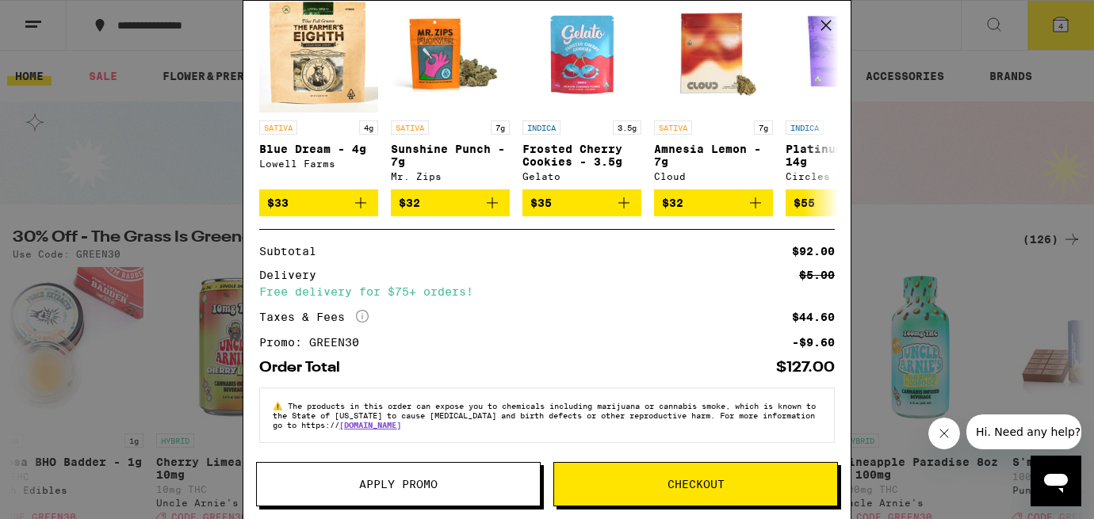
click at [636, 484] on span "Checkout" at bounding box center [695, 484] width 283 height 11
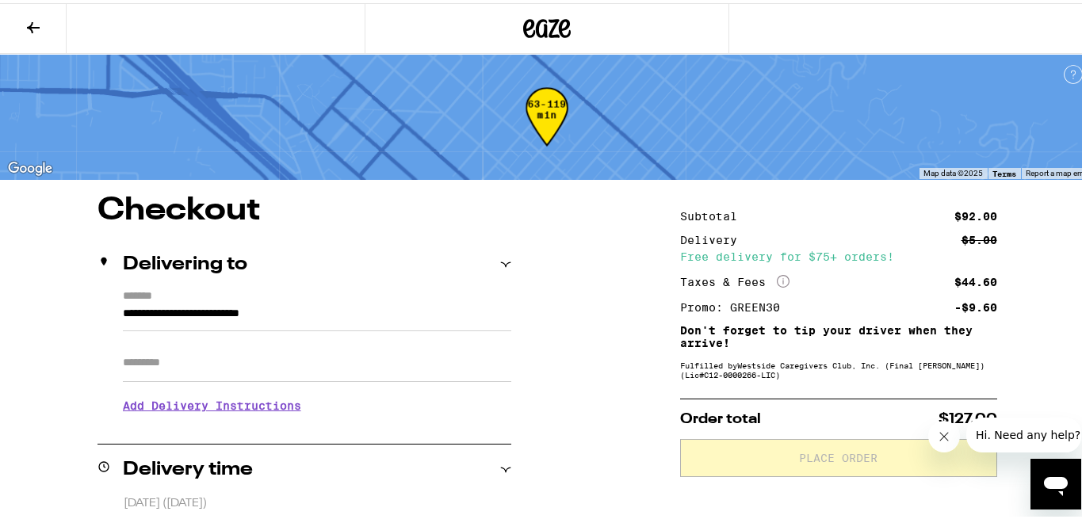
click at [194, 358] on input "Apt/Suite" at bounding box center [317, 360] width 388 height 38
type input "*****"
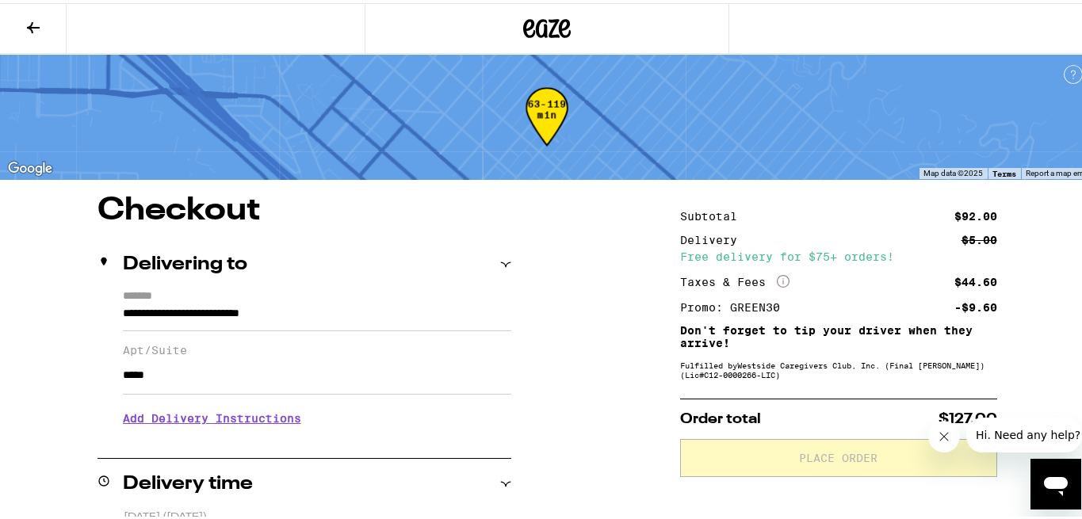
click at [198, 421] on h3 "Add Delivery Instructions" at bounding box center [317, 415] width 388 height 36
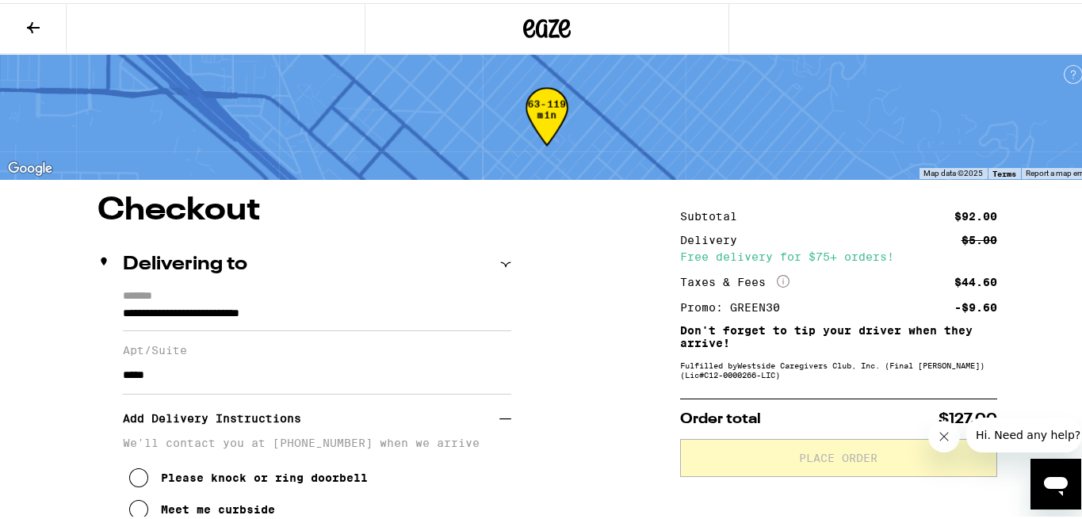
click at [138, 480] on icon at bounding box center [138, 474] width 19 height 19
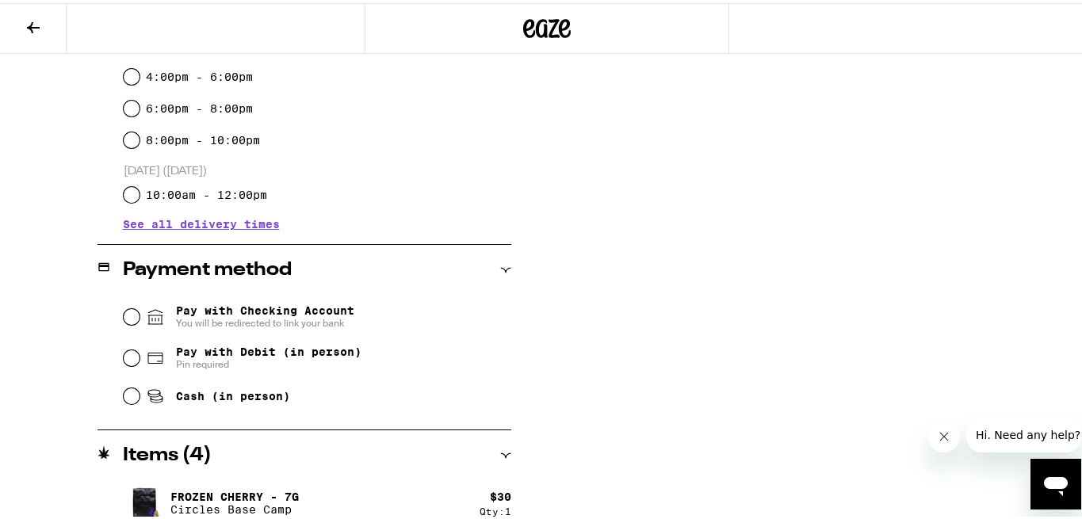
scroll to position [629, 0]
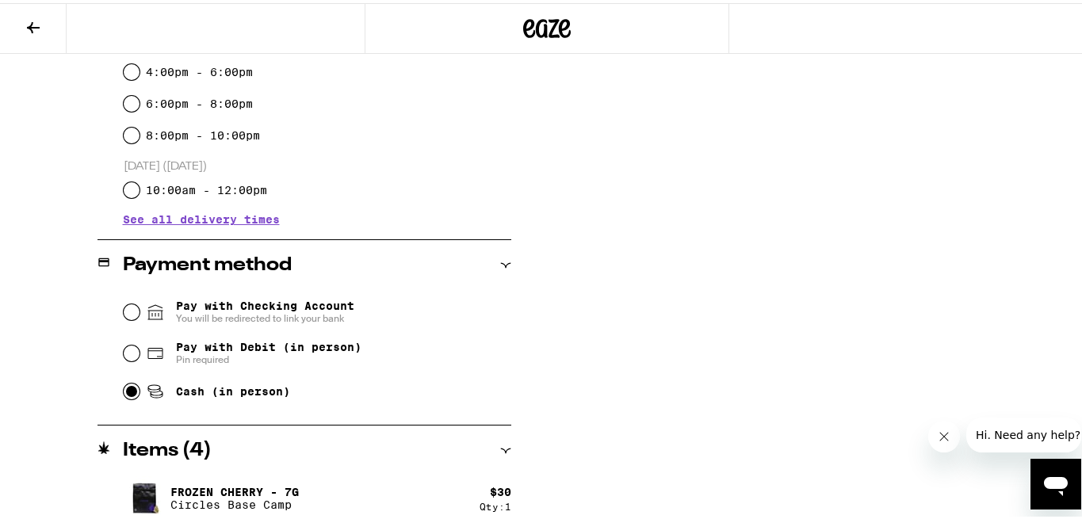
click at [124, 389] on input "Cash (in person)" at bounding box center [132, 388] width 16 height 16
radio input "true"
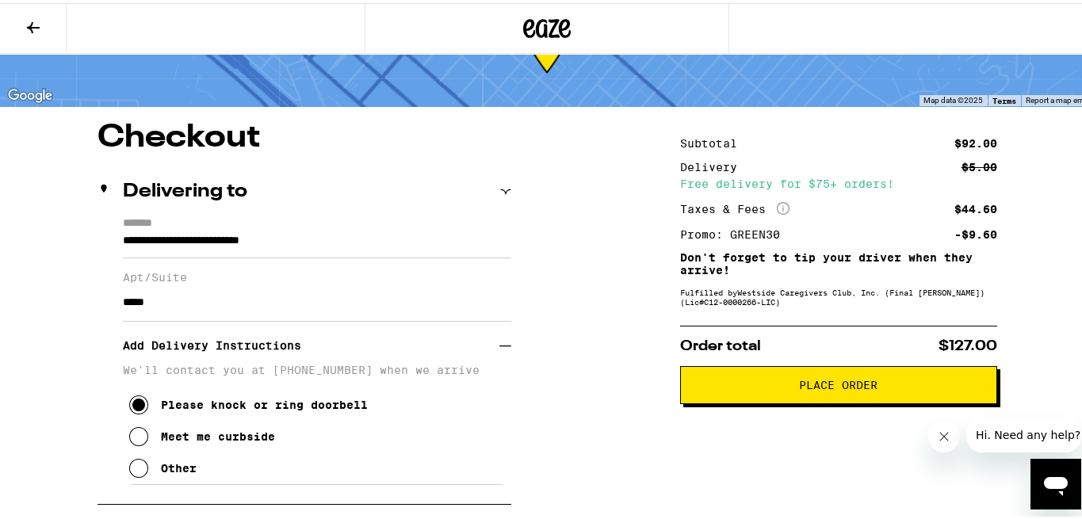
scroll to position [77, 0]
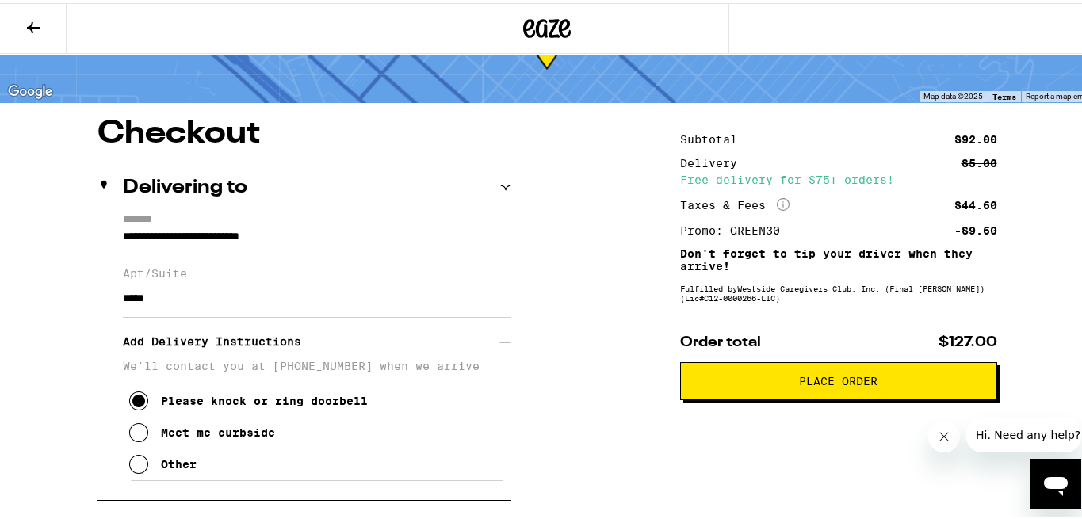
click at [774, 389] on button "Place Order" at bounding box center [838, 378] width 317 height 38
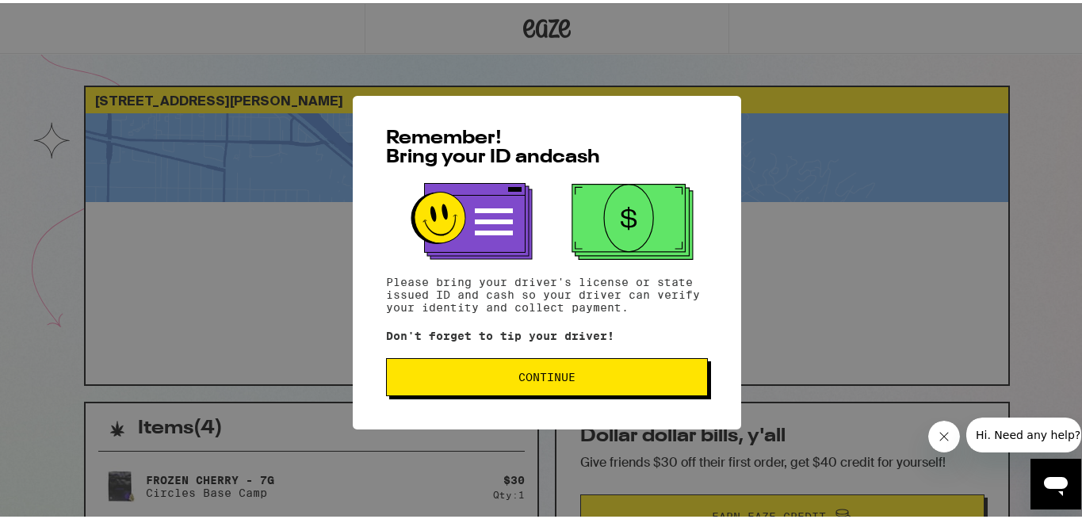
click at [560, 380] on span "Continue" at bounding box center [546, 374] width 57 height 11
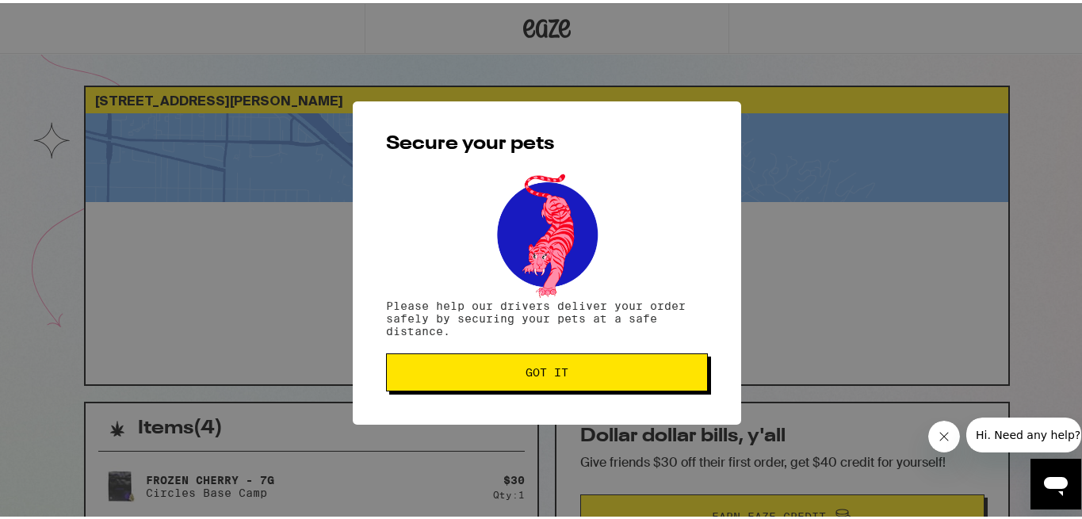
click at [560, 380] on button "Got it" at bounding box center [547, 369] width 322 height 38
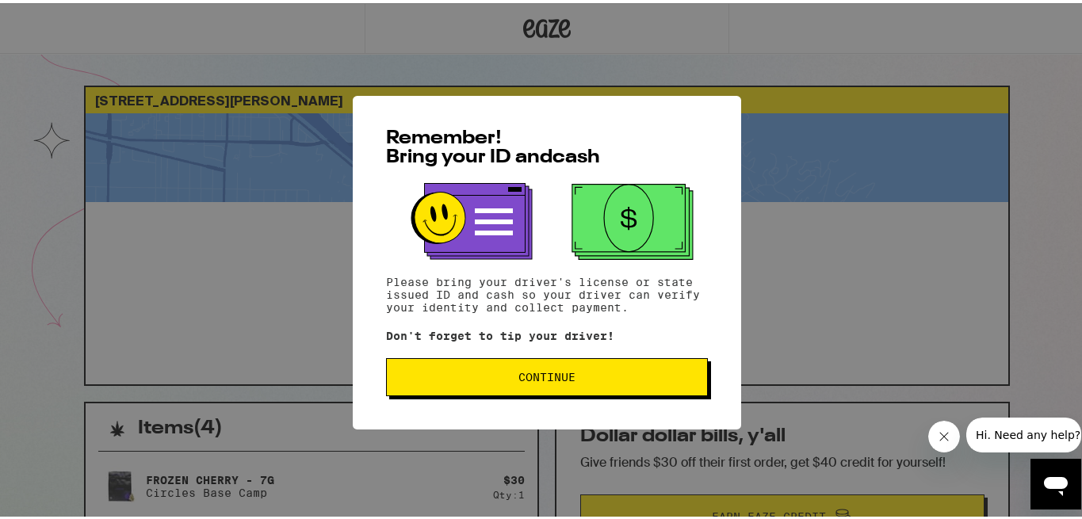
click at [459, 380] on span "Continue" at bounding box center [546, 374] width 295 height 11
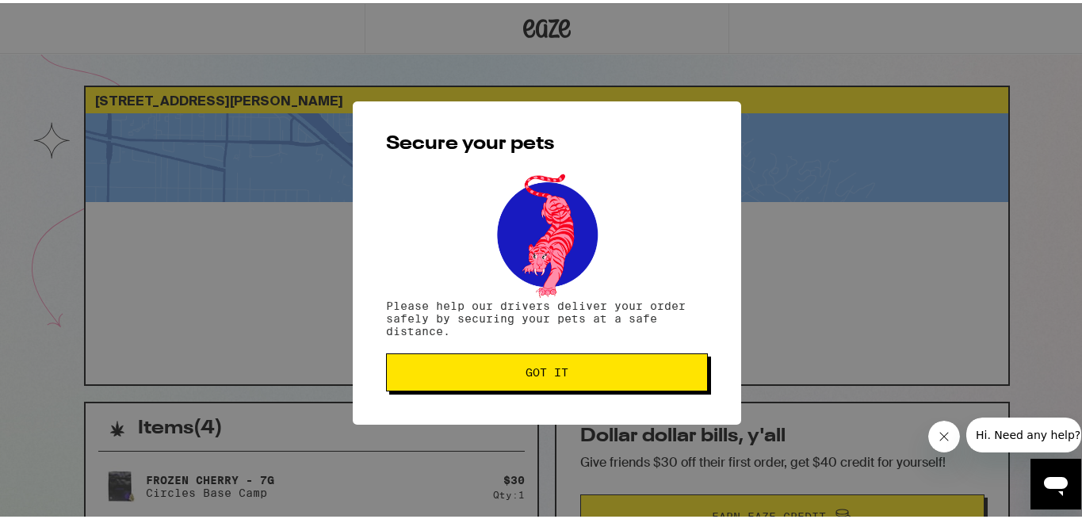
click at [459, 382] on button "Got it" at bounding box center [547, 369] width 322 height 38
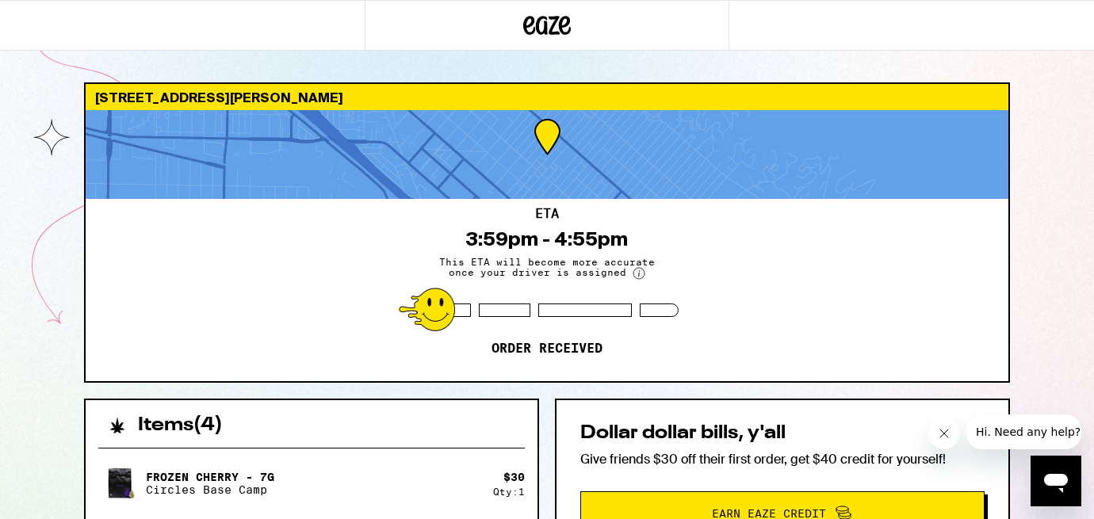
click at [319, 344] on div "ETA 3:59pm - 4:55pm This ETA will become more accurate once your driver is assi…" at bounding box center [547, 290] width 923 height 182
click at [47, 84] on div "636 E Harvard Rd Burbank 91501 ETA 3:59pm - 4:55pm This ETA will become more ac…" at bounding box center [547, 458] width 1094 height 917
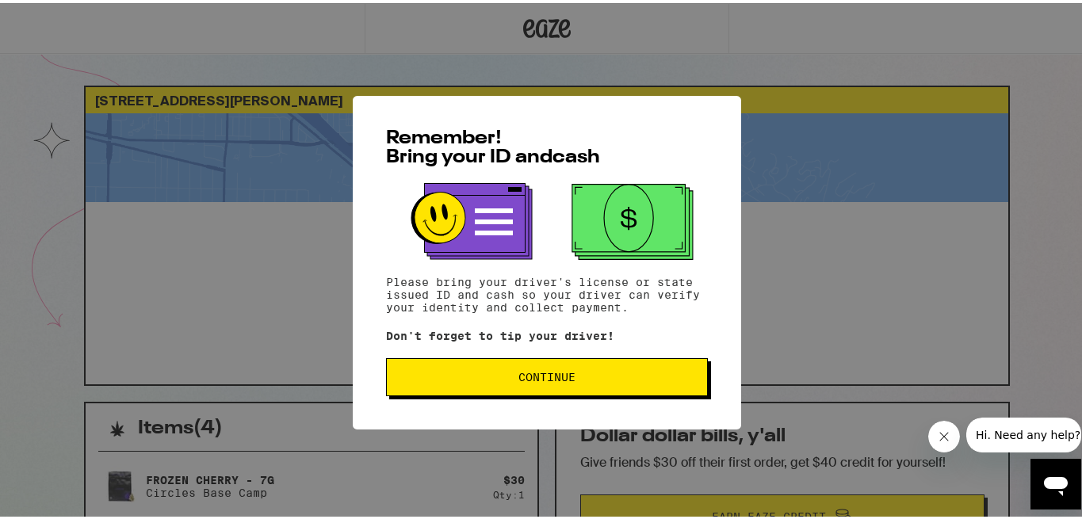
click at [486, 379] on span "Continue" at bounding box center [546, 374] width 295 height 11
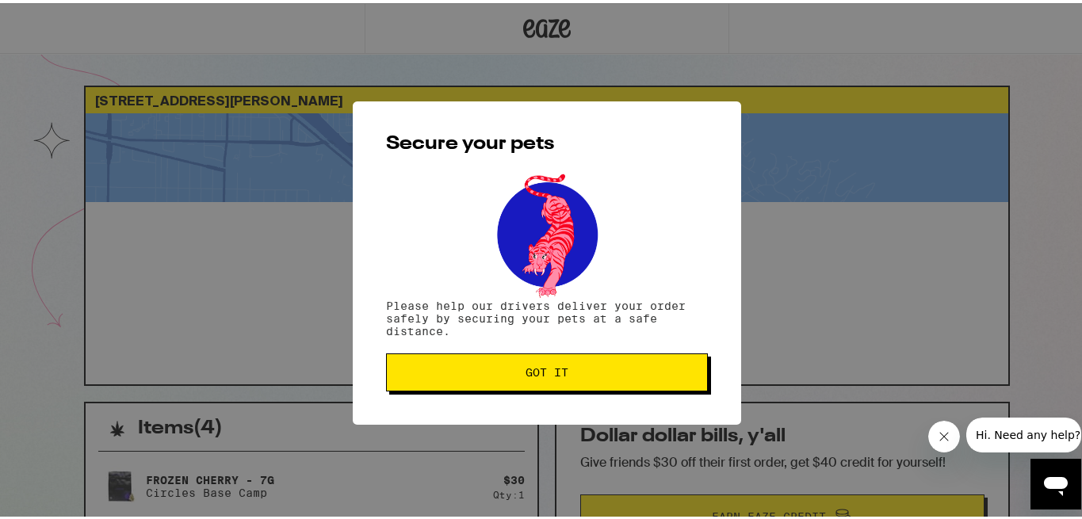
click at [486, 379] on button "Got it" at bounding box center [547, 369] width 322 height 38
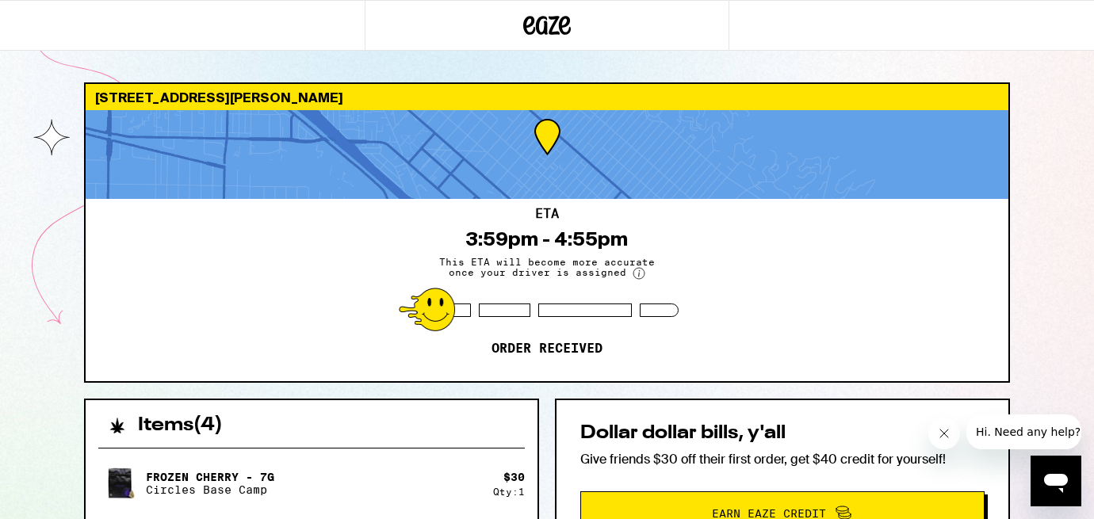
click at [278, 330] on div "ETA 3:59pm - 4:55pm This ETA will become more accurate once your driver is assi…" at bounding box center [547, 290] width 923 height 182
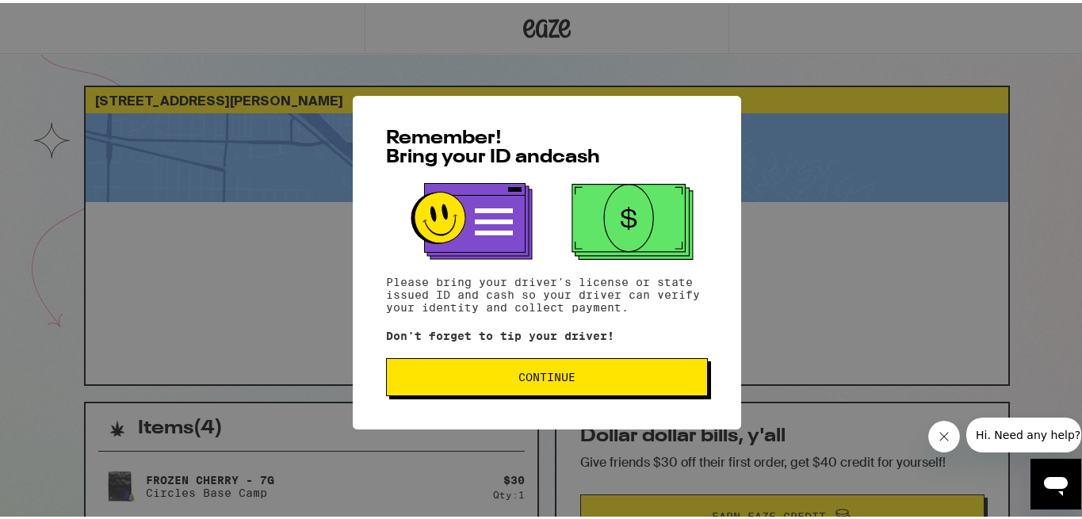
click at [552, 378] on span "Continue" at bounding box center [546, 374] width 57 height 11
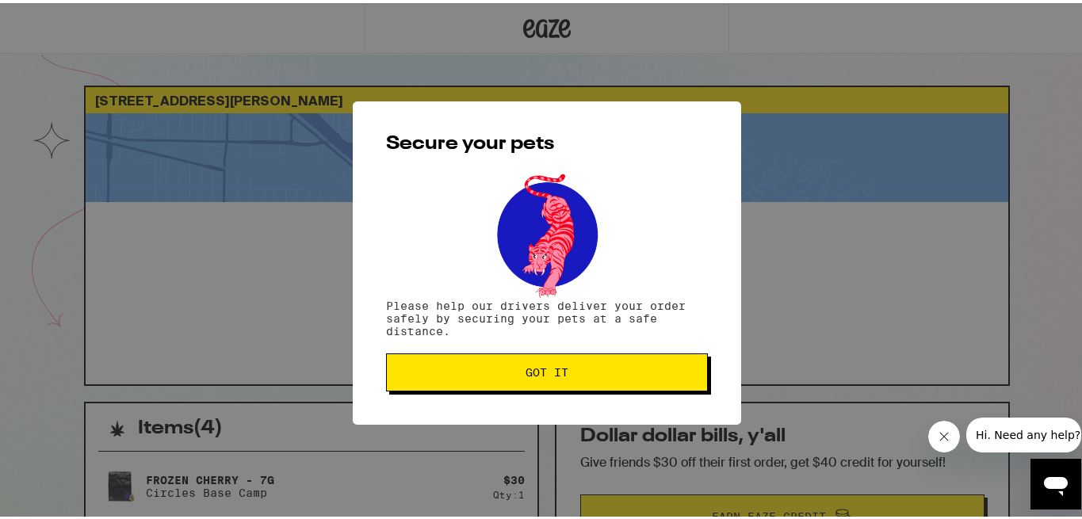
click at [552, 375] on span "Got it" at bounding box center [546, 369] width 43 height 11
